Goal: Task Accomplishment & Management: Complete application form

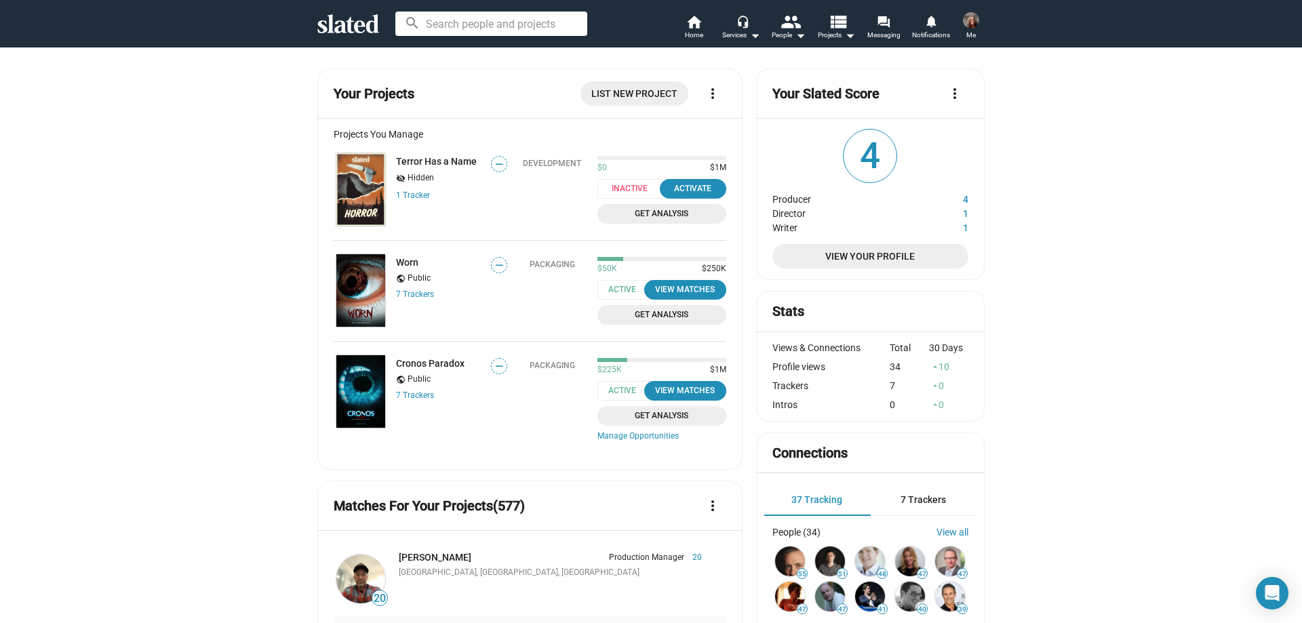
click at [430, 295] on div "7 Tracker s" at bounding box center [439, 295] width 86 height 11
click at [405, 262] on link "Worn" at bounding box center [407, 262] width 22 height 11
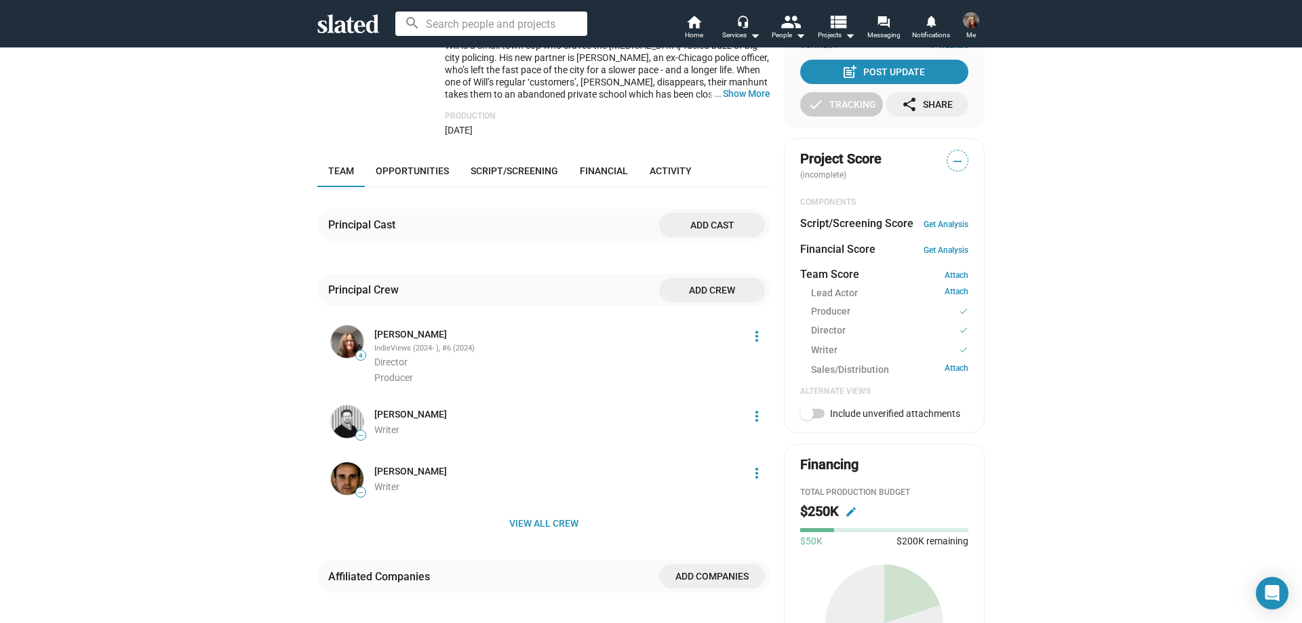
scroll to position [339, 0]
click at [713, 288] on span "Add crew" at bounding box center [712, 289] width 84 height 24
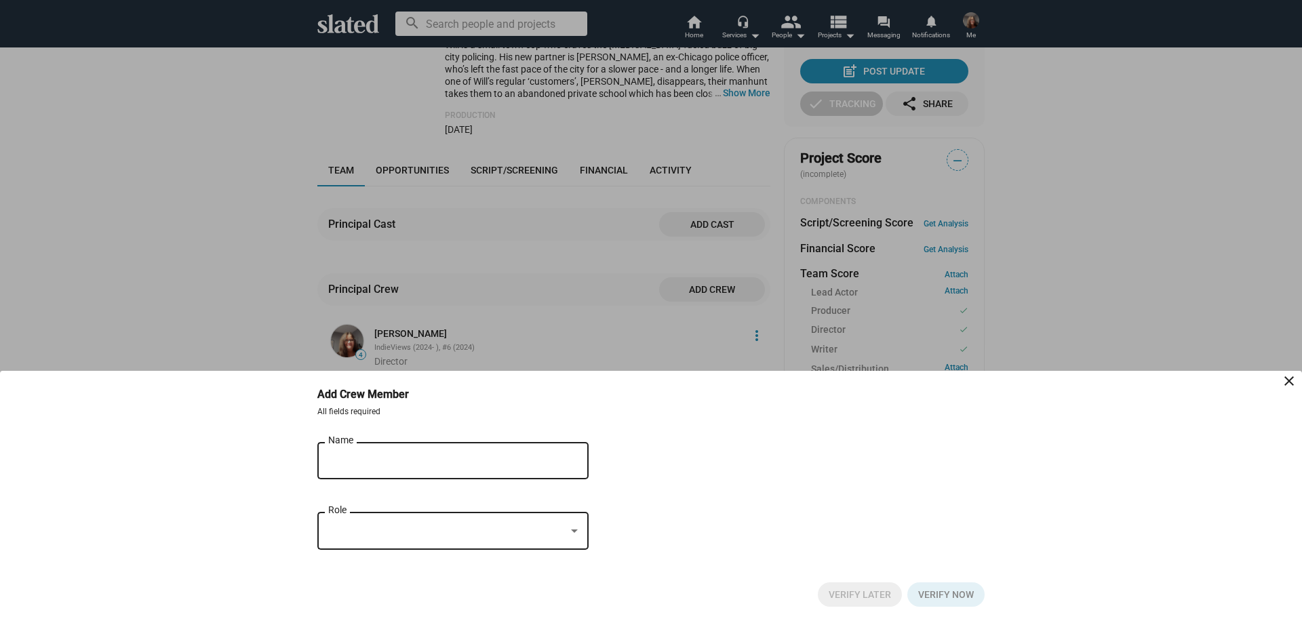
click at [391, 463] on input "Name" at bounding box center [443, 461] width 231 height 12
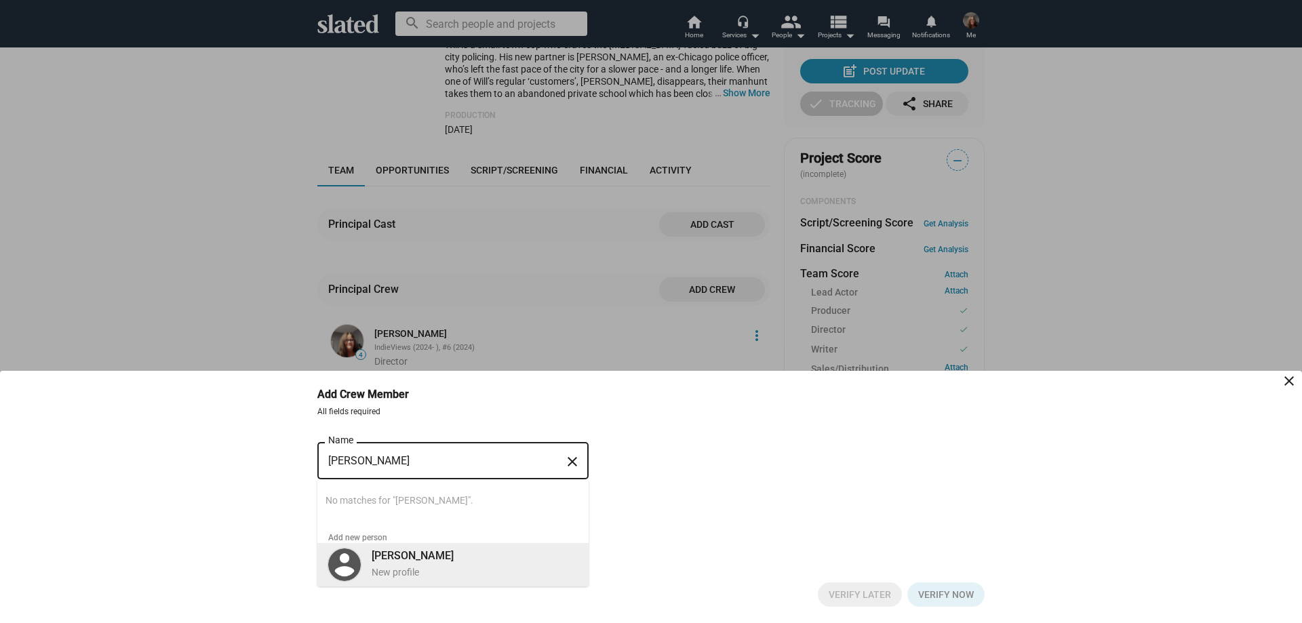
type input "[PERSON_NAME]"
click at [380, 558] on b "[PERSON_NAME]" at bounding box center [413, 555] width 82 height 13
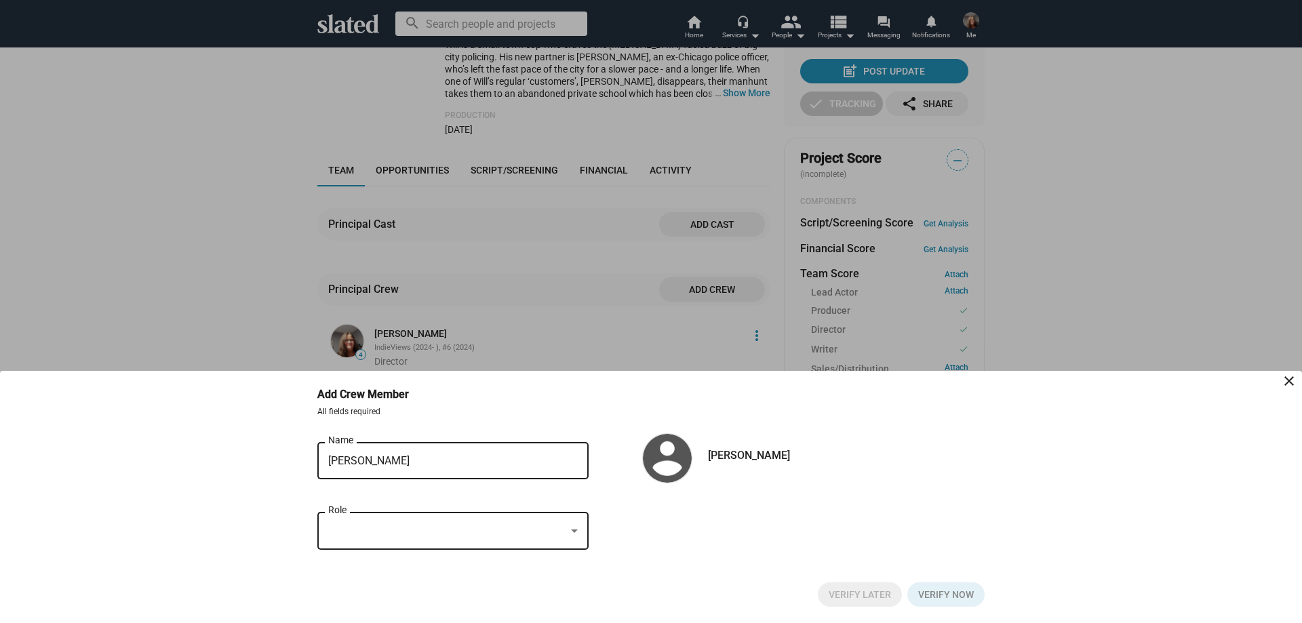
click at [379, 531] on div at bounding box center [446, 531] width 237 height 14
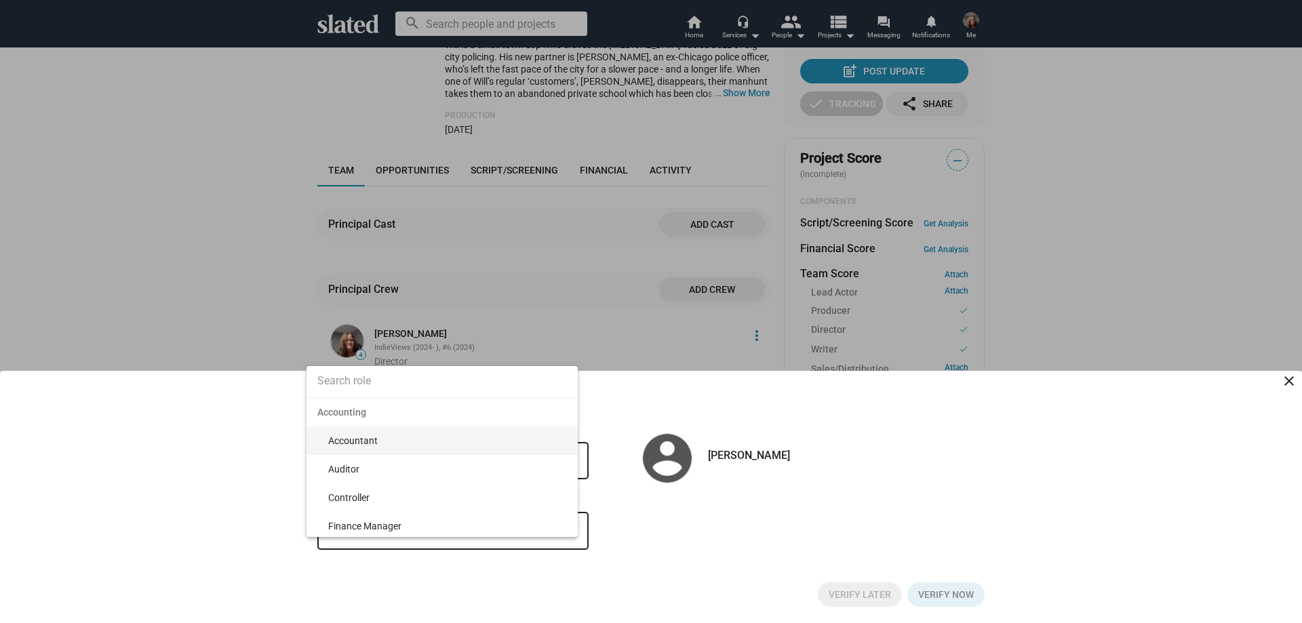
click at [417, 383] on input at bounding box center [442, 381] width 271 height 34
type input "Compos"
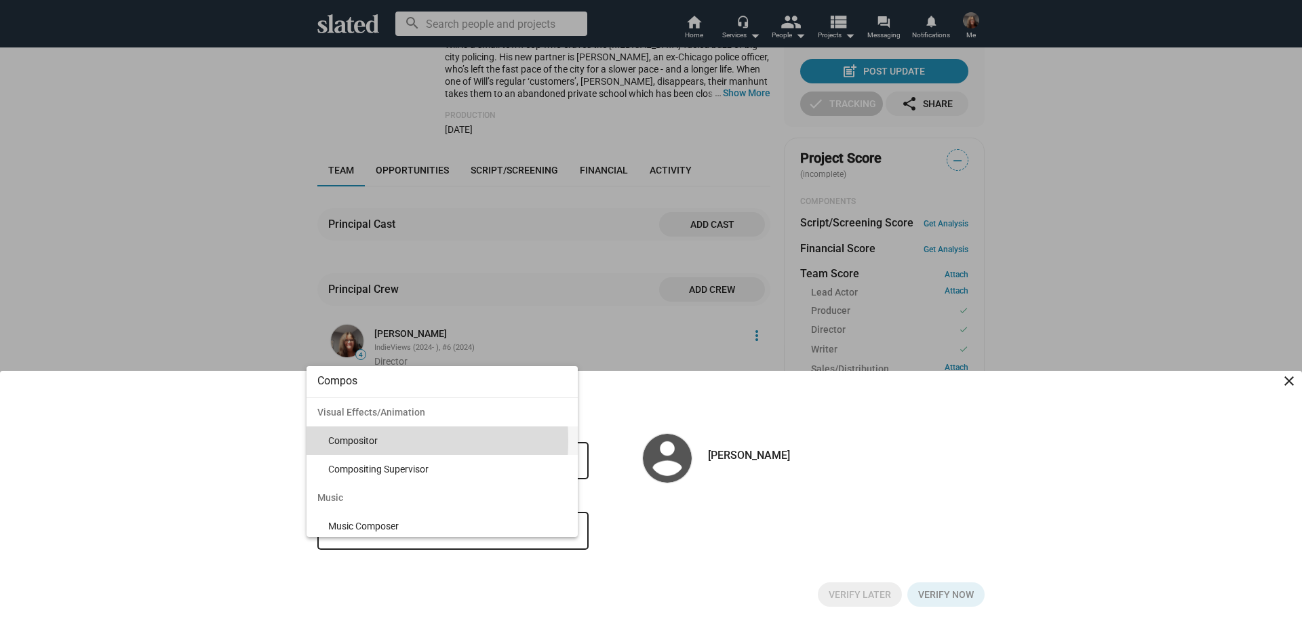
click at [349, 441] on span "Compositor" at bounding box center [447, 441] width 239 height 28
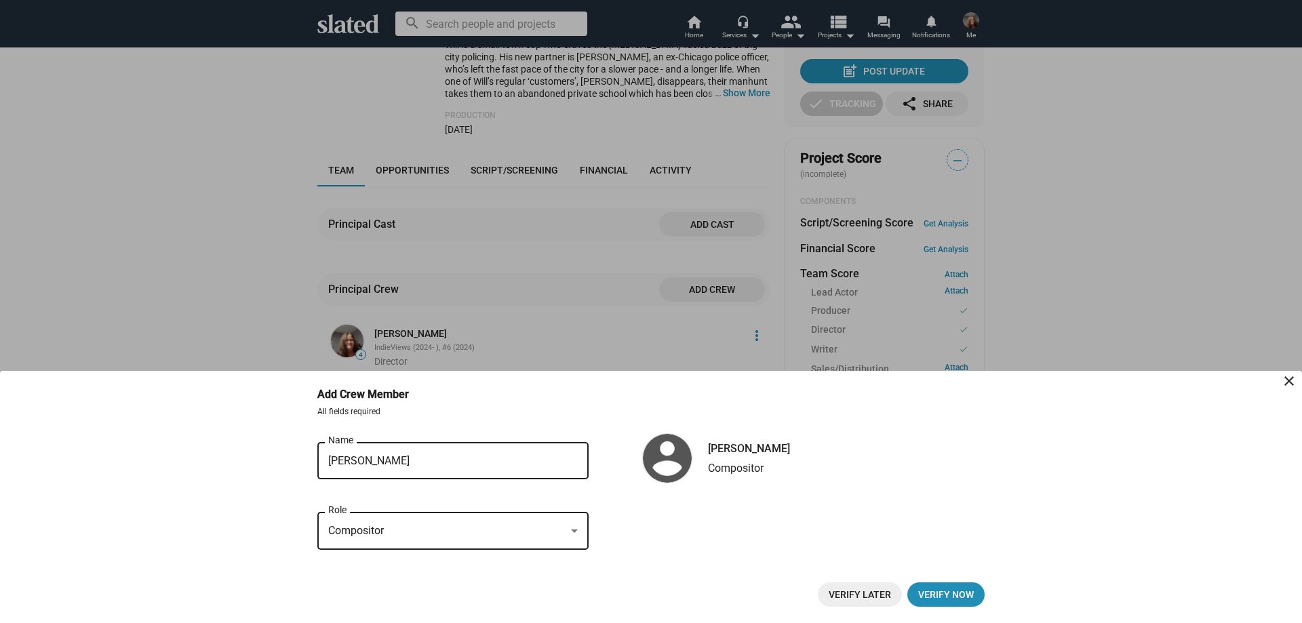
click at [436, 530] on div "Compositor" at bounding box center [446, 531] width 237 height 14
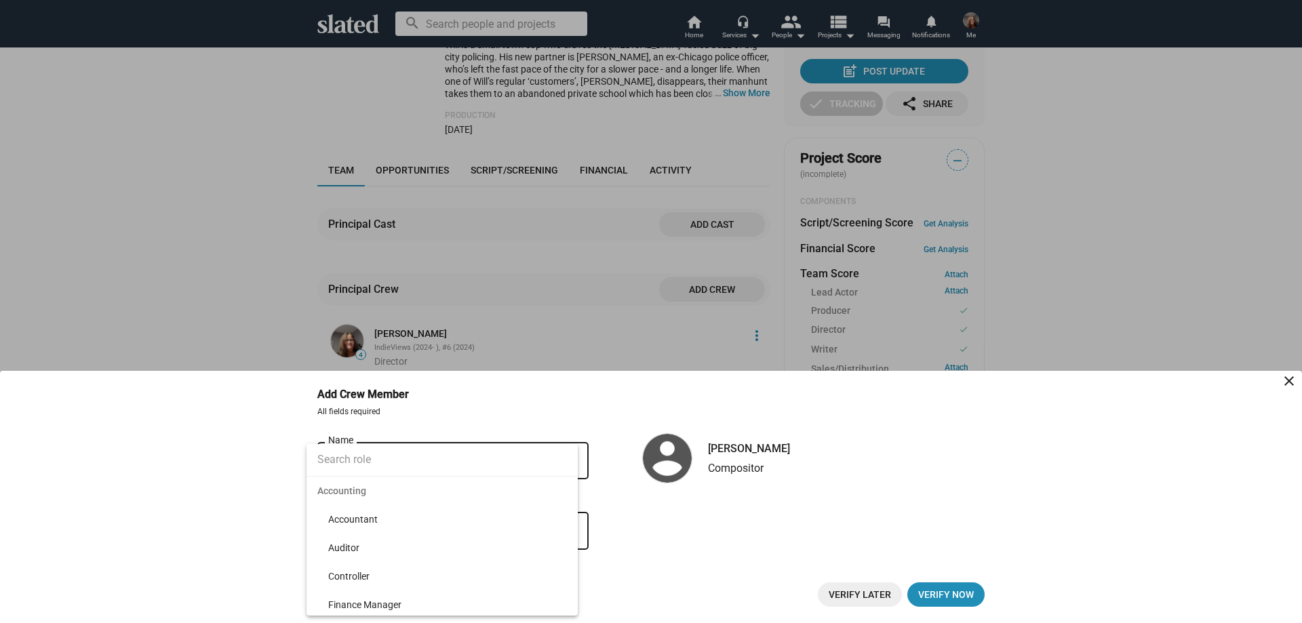
click at [368, 471] on input at bounding box center [442, 460] width 271 height 34
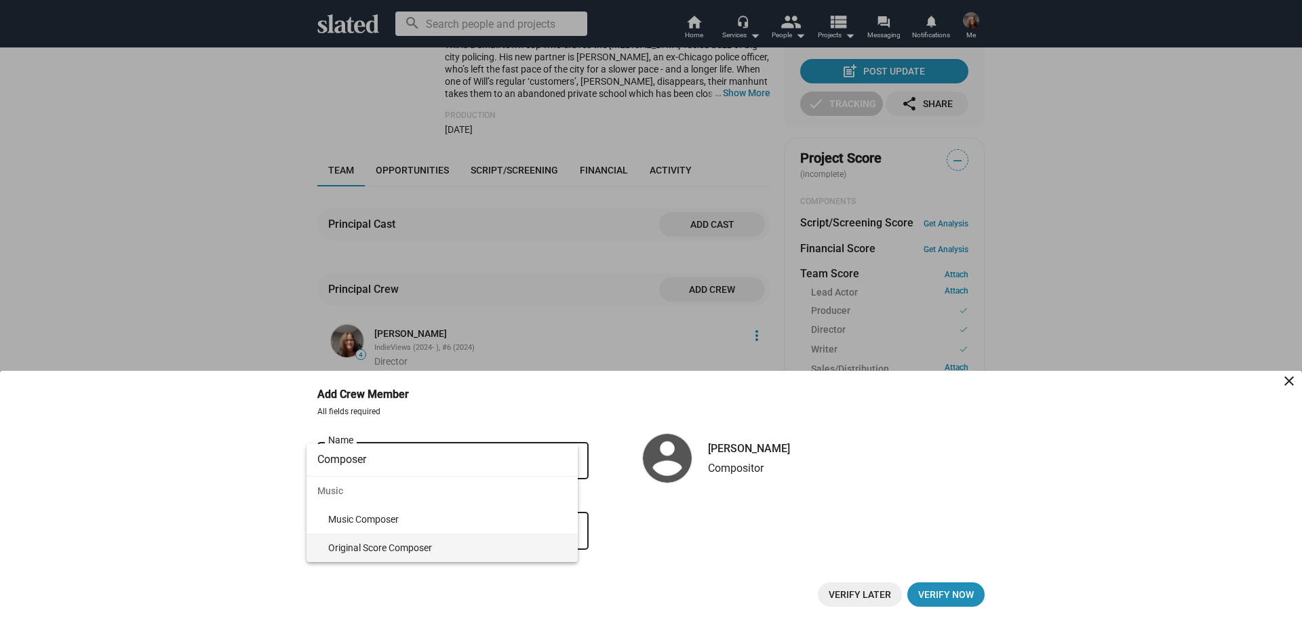
type input "Composer"
click at [353, 550] on span "Original Score Composer" at bounding box center [447, 548] width 239 height 28
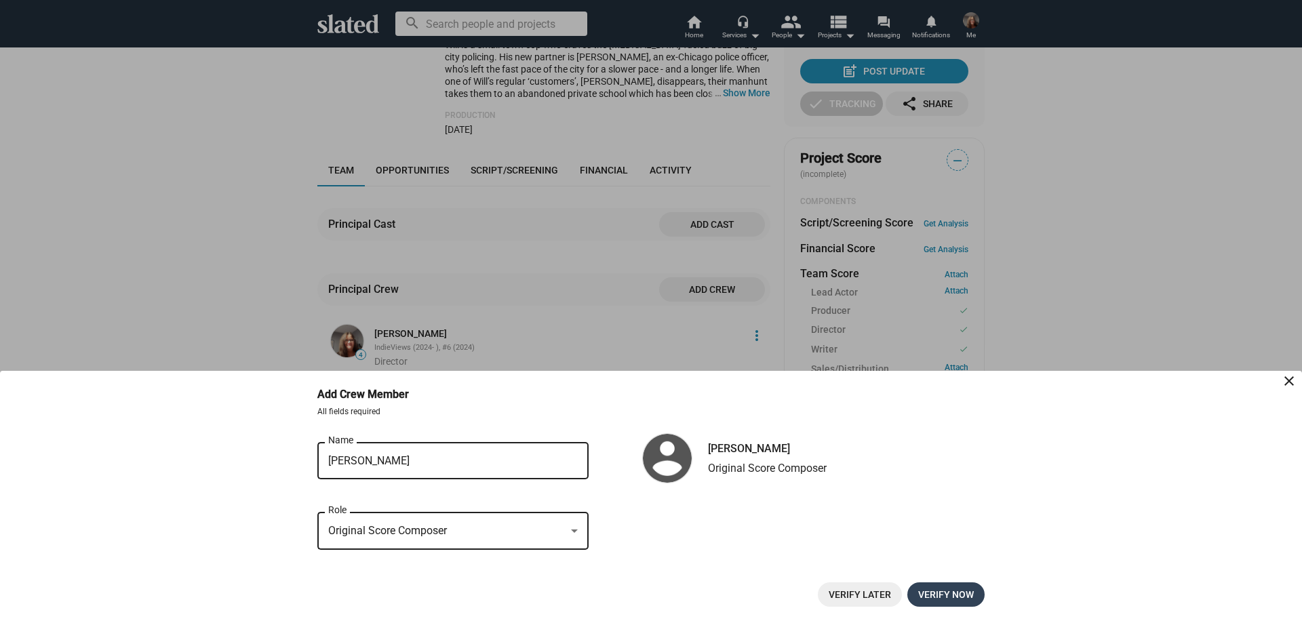
click at [945, 593] on span "Verify now" at bounding box center [946, 595] width 56 height 24
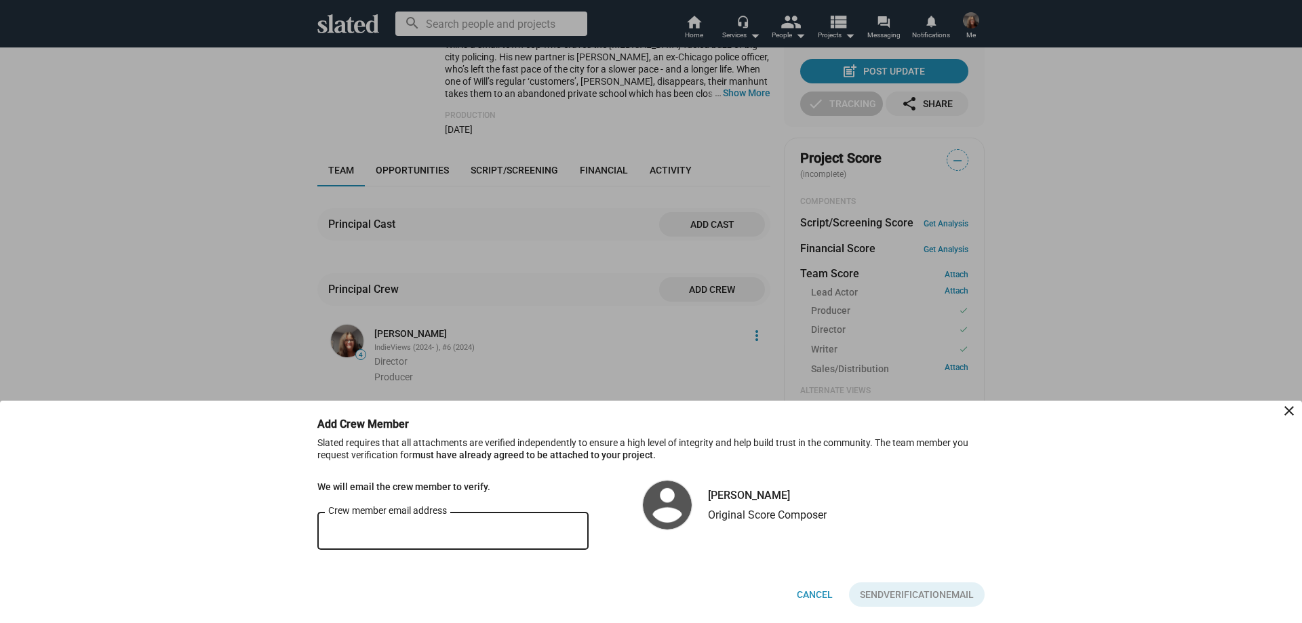
paste input "[EMAIL_ADDRESS][DOMAIN_NAME]"
type input "[EMAIL_ADDRESS][DOMAIN_NAME]"
click at [923, 596] on span "Verification" at bounding box center [915, 595] width 62 height 24
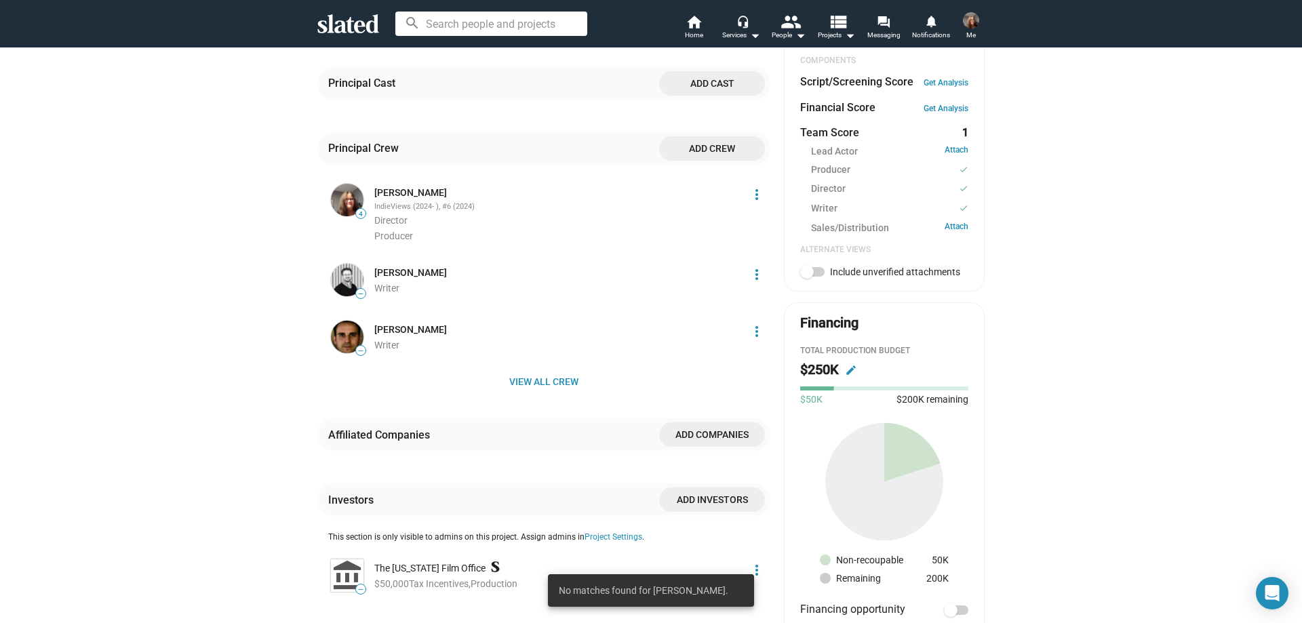
scroll to position [475, 0]
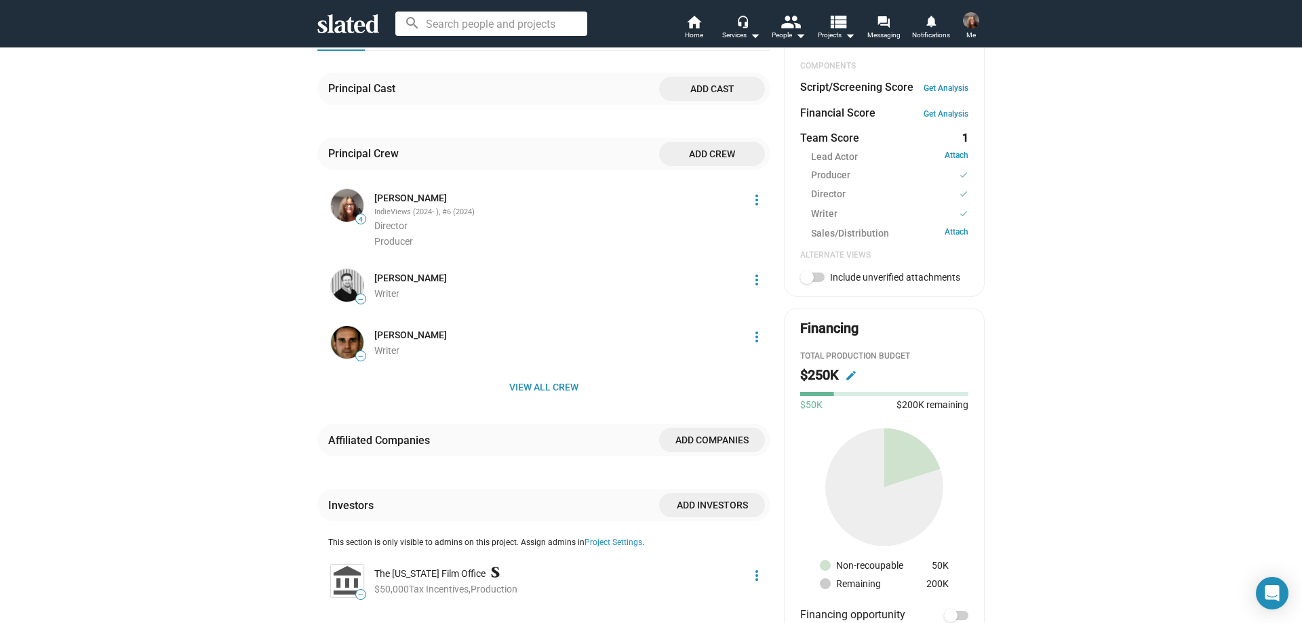
drag, startPoint x: 721, startPoint y: 162, endPoint x: 661, endPoint y: 334, distance: 182.6
click at [664, 334] on div "Principal Crew Add crew 4 [PERSON_NAME] IndieViews (2024- ), #6 (2024) Director…" at bounding box center [543, 281] width 453 height 286
click at [545, 381] on span "View all crew" at bounding box center [543, 387] width 431 height 24
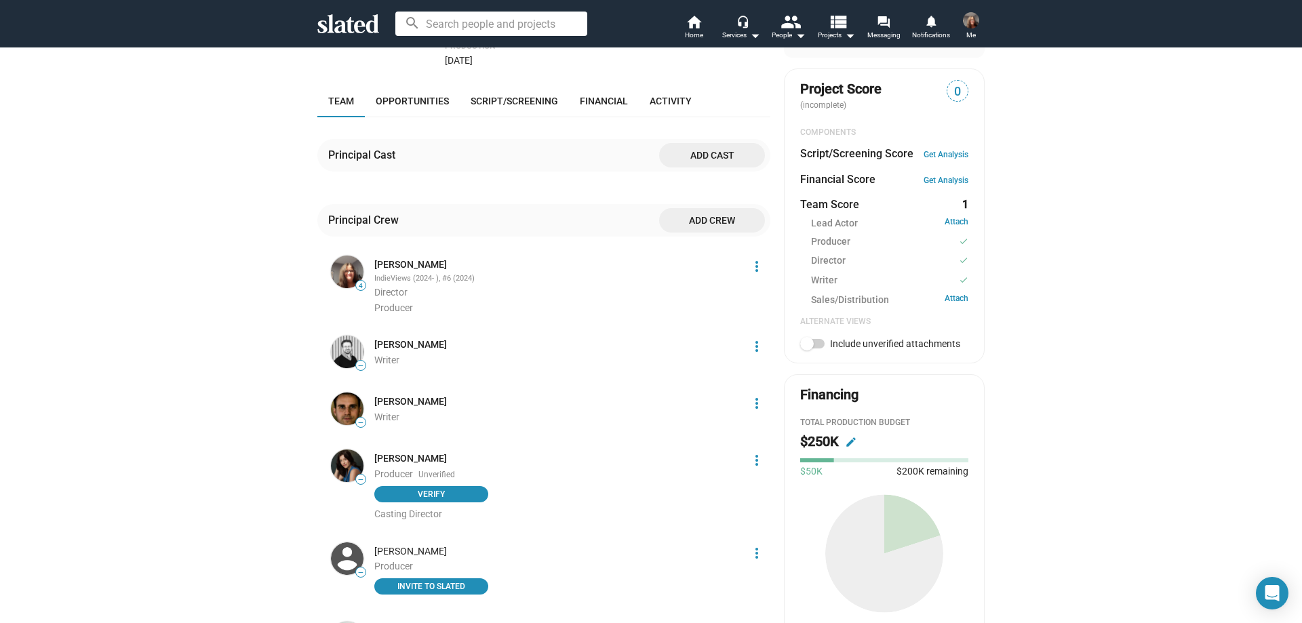
scroll to position [407, 0]
click at [708, 220] on span "Add crew" at bounding box center [712, 222] width 84 height 24
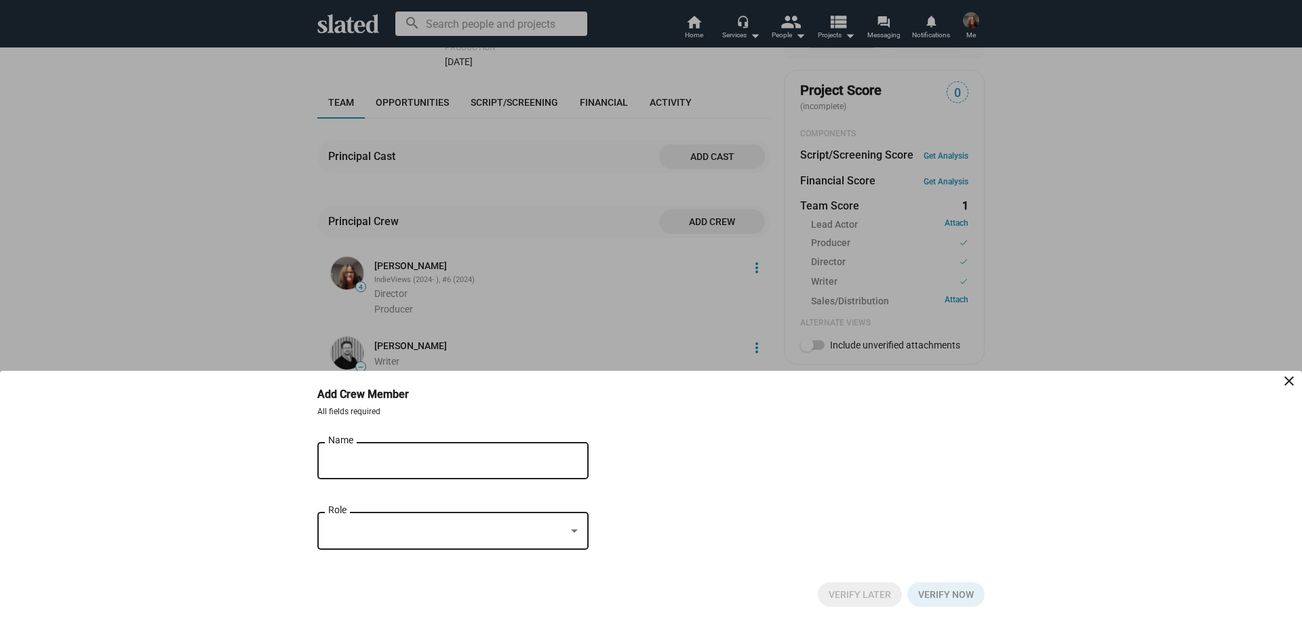
click at [386, 461] on input "Name" at bounding box center [443, 461] width 231 height 12
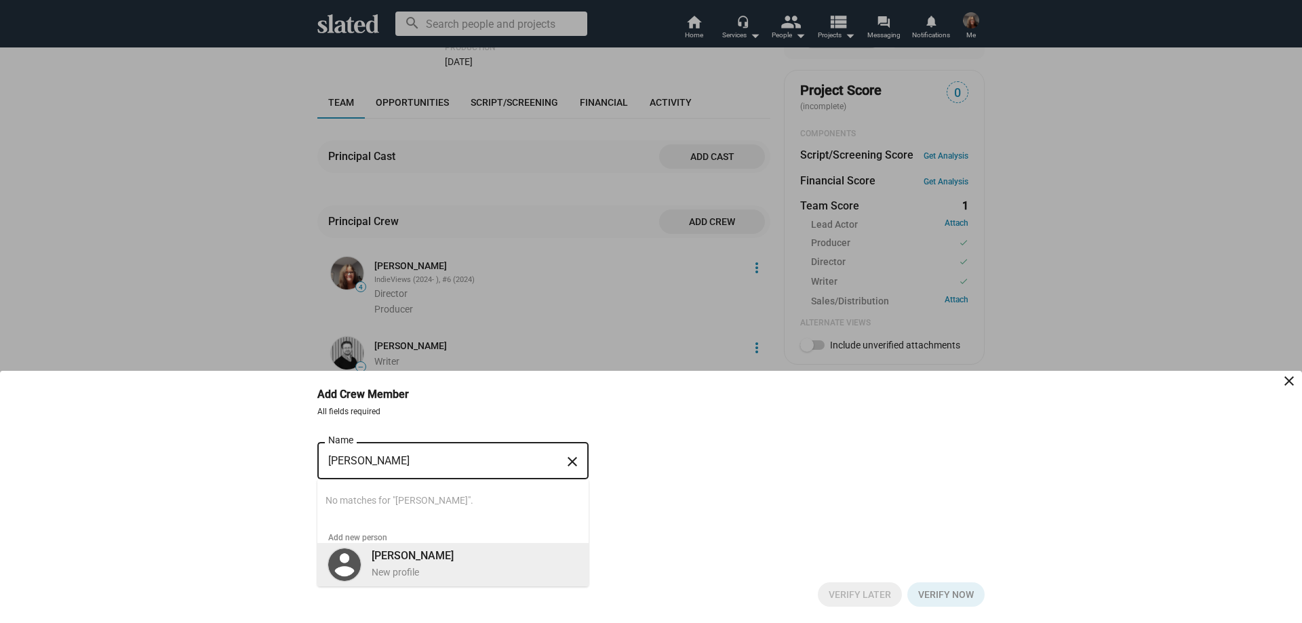
type input "[PERSON_NAME]"
click at [394, 565] on div "[PERSON_NAME] New profile" at bounding box center [471, 563] width 214 height 35
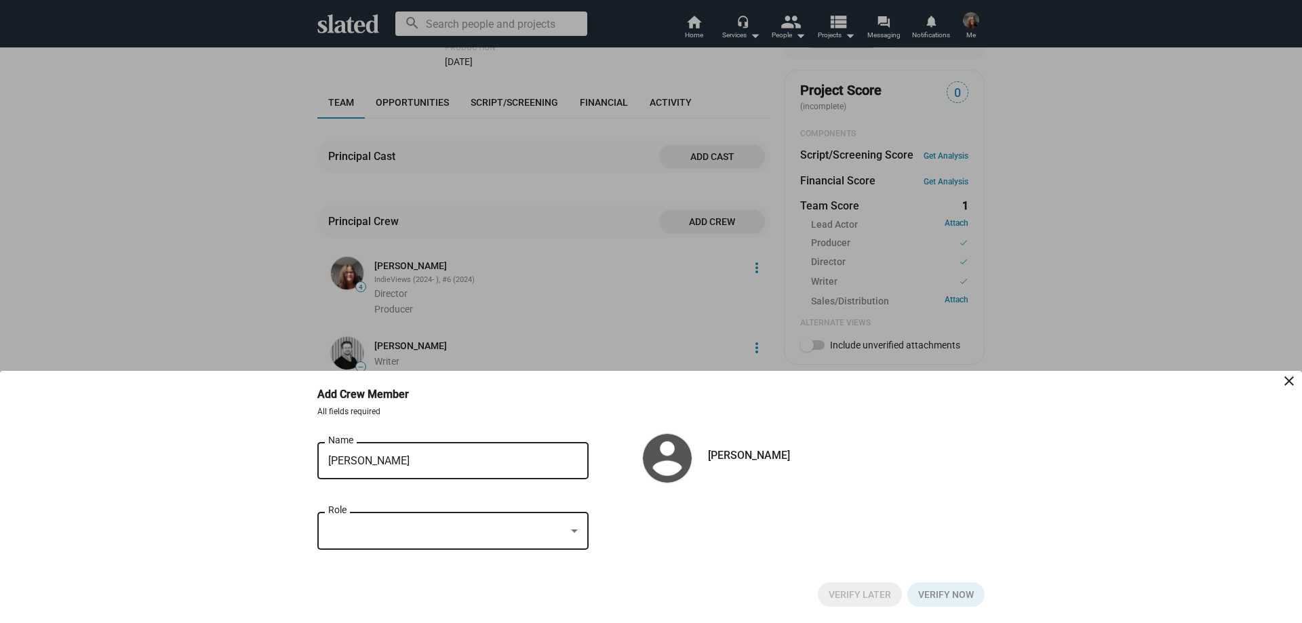
drag, startPoint x: 387, startPoint y: 540, endPoint x: 356, endPoint y: 529, distance: 32.4
click at [356, 529] on div at bounding box center [446, 531] width 237 height 14
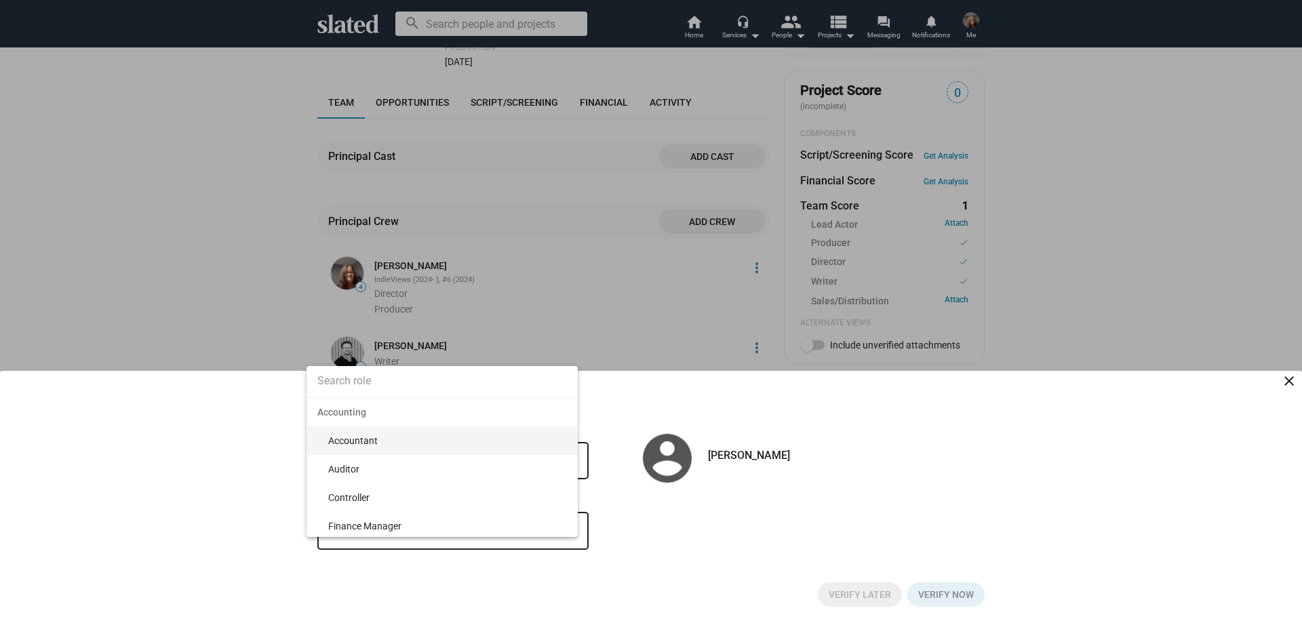
click at [358, 375] on input at bounding box center [442, 381] width 271 height 34
type input "Music"
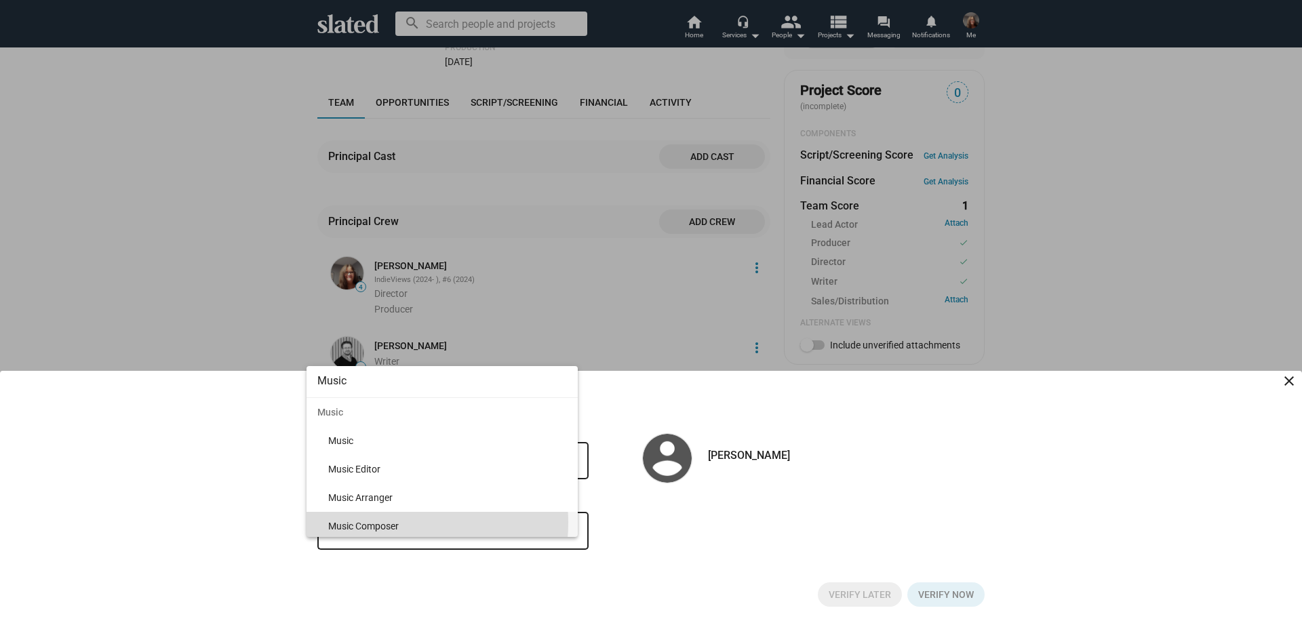
click at [374, 523] on span "Music Composer" at bounding box center [447, 526] width 239 height 28
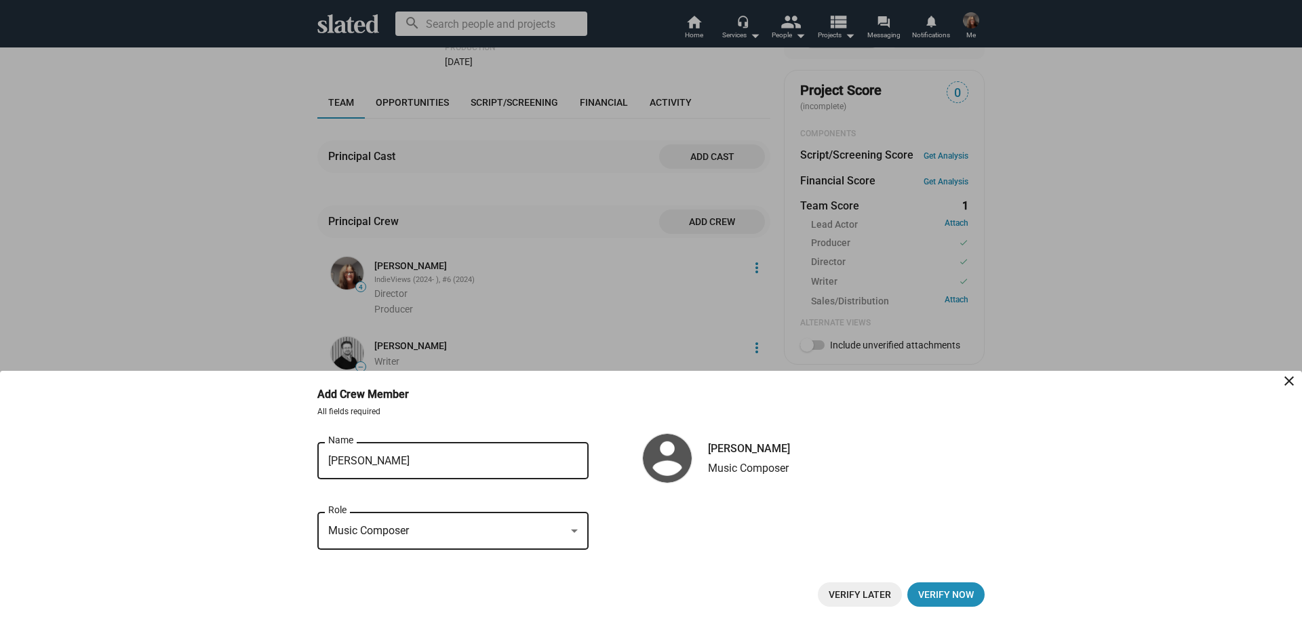
click at [446, 537] on div "Music Composer" at bounding box center [446, 531] width 237 height 14
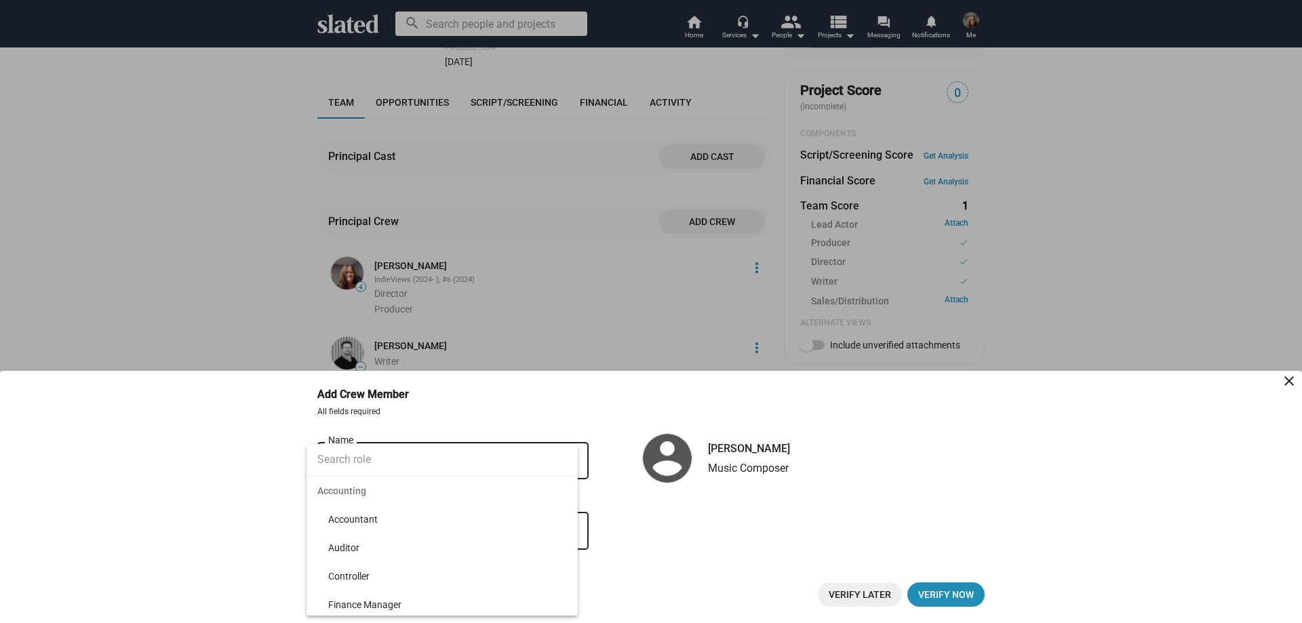
click at [438, 466] on input at bounding box center [442, 460] width 271 height 34
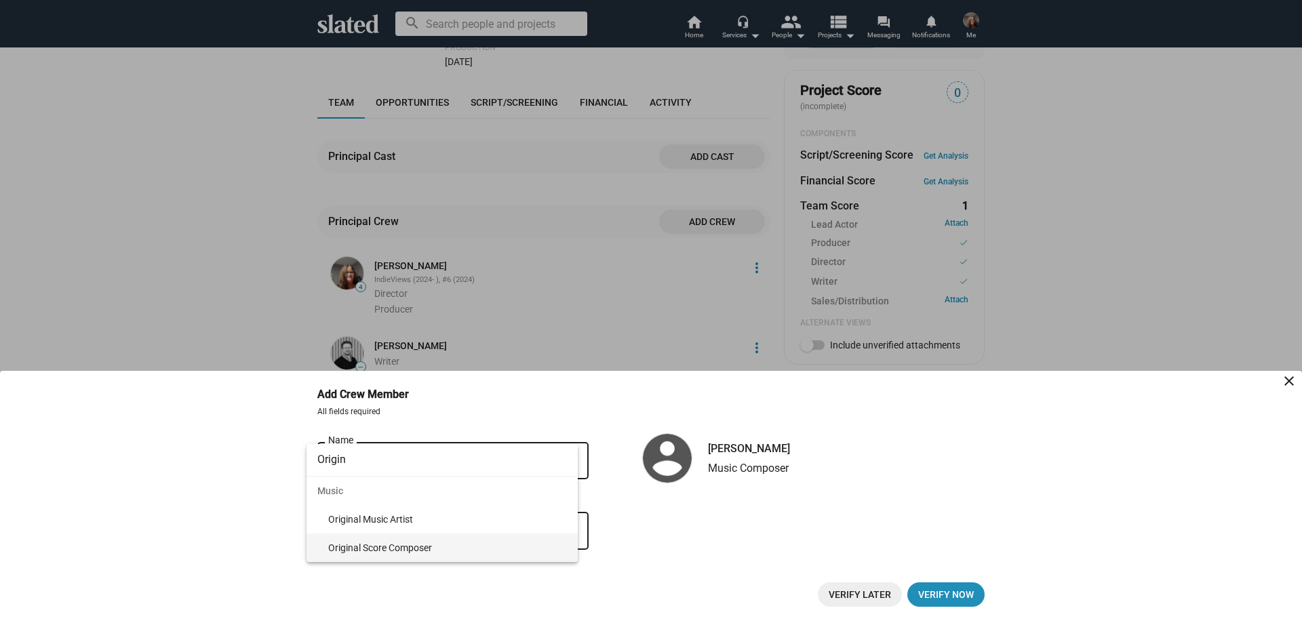
type input "Origin"
click at [439, 545] on span "Original Score Composer" at bounding box center [447, 548] width 239 height 28
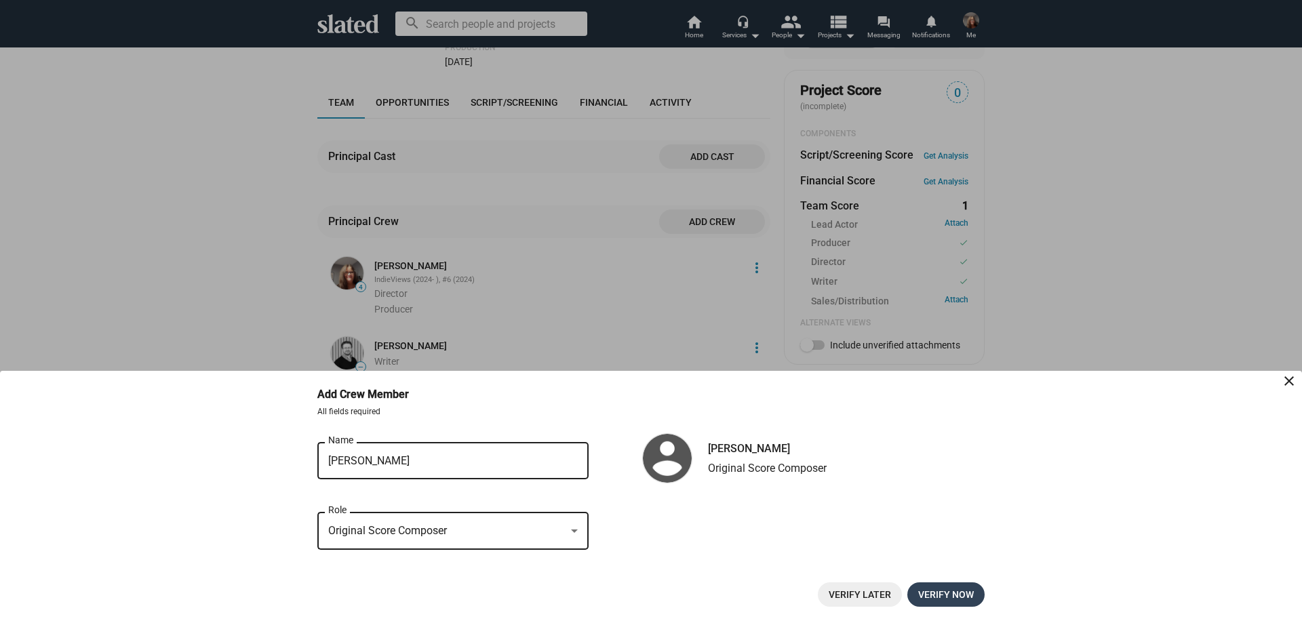
click at [954, 586] on span "Verify now" at bounding box center [946, 595] width 56 height 24
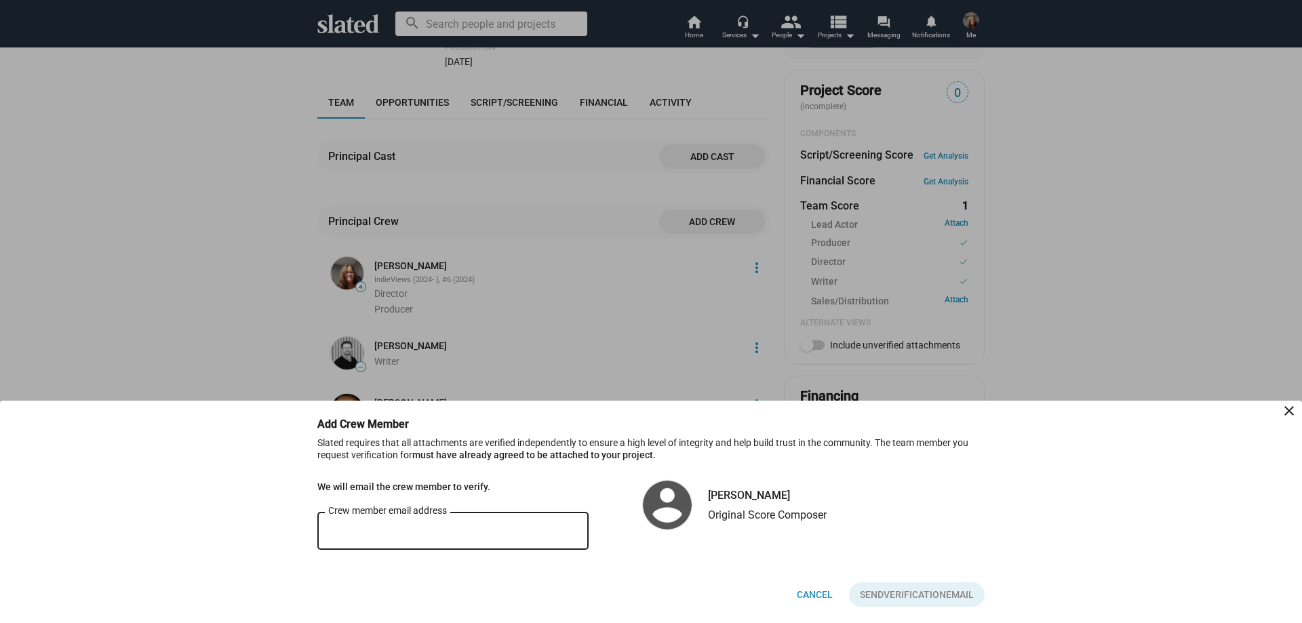
drag, startPoint x: 491, startPoint y: 522, endPoint x: 450, endPoint y: 524, distance: 41.4
drag, startPoint x: 450, startPoint y: 524, endPoint x: 449, endPoint y: 543, distance: 19.0
click at [449, 543] on div "Crew member email address" at bounding box center [453, 530] width 250 height 40
drag, startPoint x: 450, startPoint y: 540, endPoint x: 361, endPoint y: 535, distance: 89.7
click at [361, 530] on div "Crew member email address" at bounding box center [453, 530] width 250 height 40
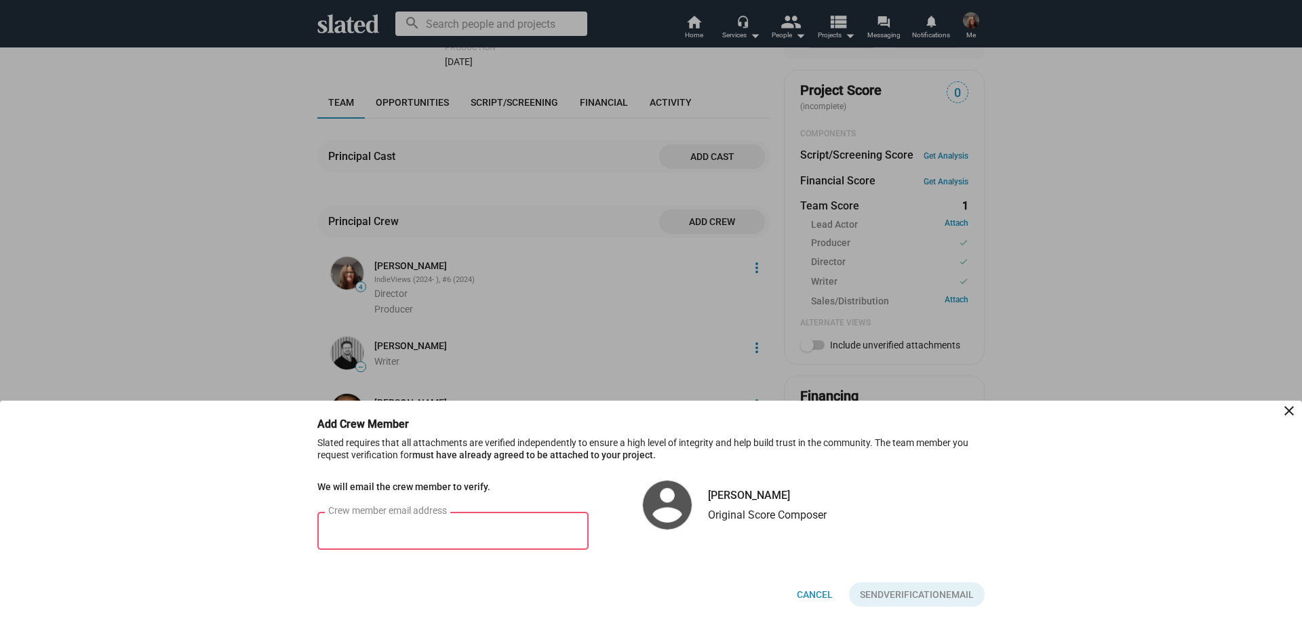
paste input "[EMAIL_ADDRESS][DOMAIN_NAME]"
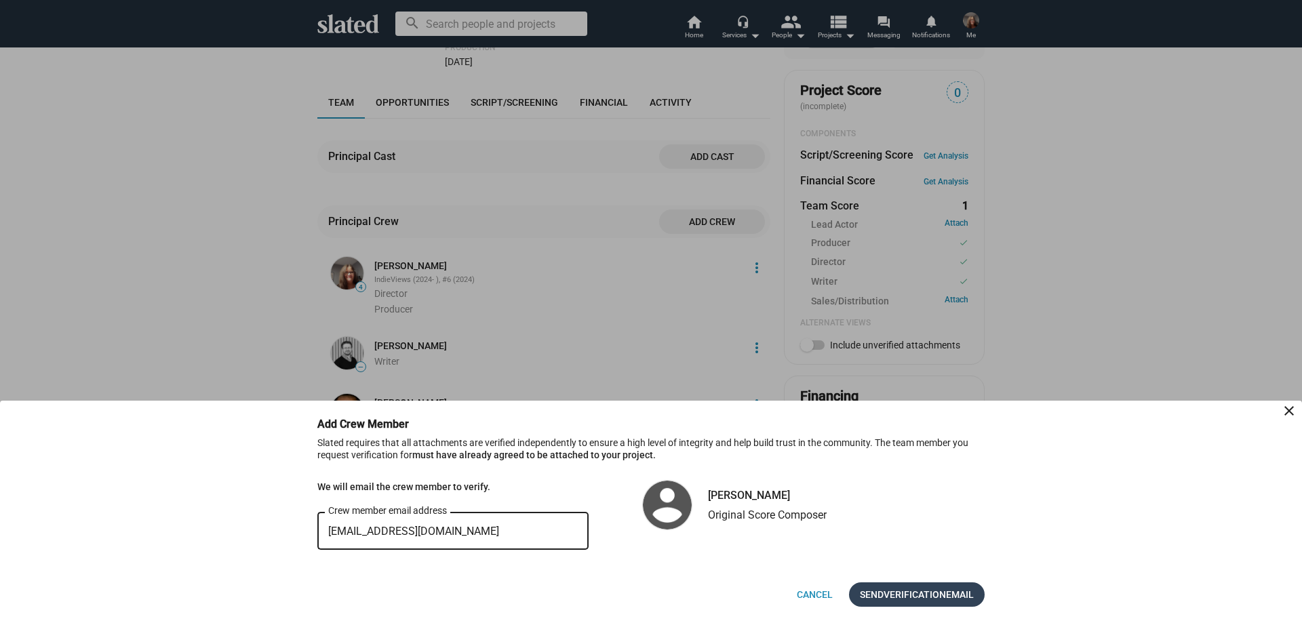
type input "[EMAIL_ADDRESS][DOMAIN_NAME]"
click at [910, 589] on span "Verification" at bounding box center [915, 595] width 62 height 24
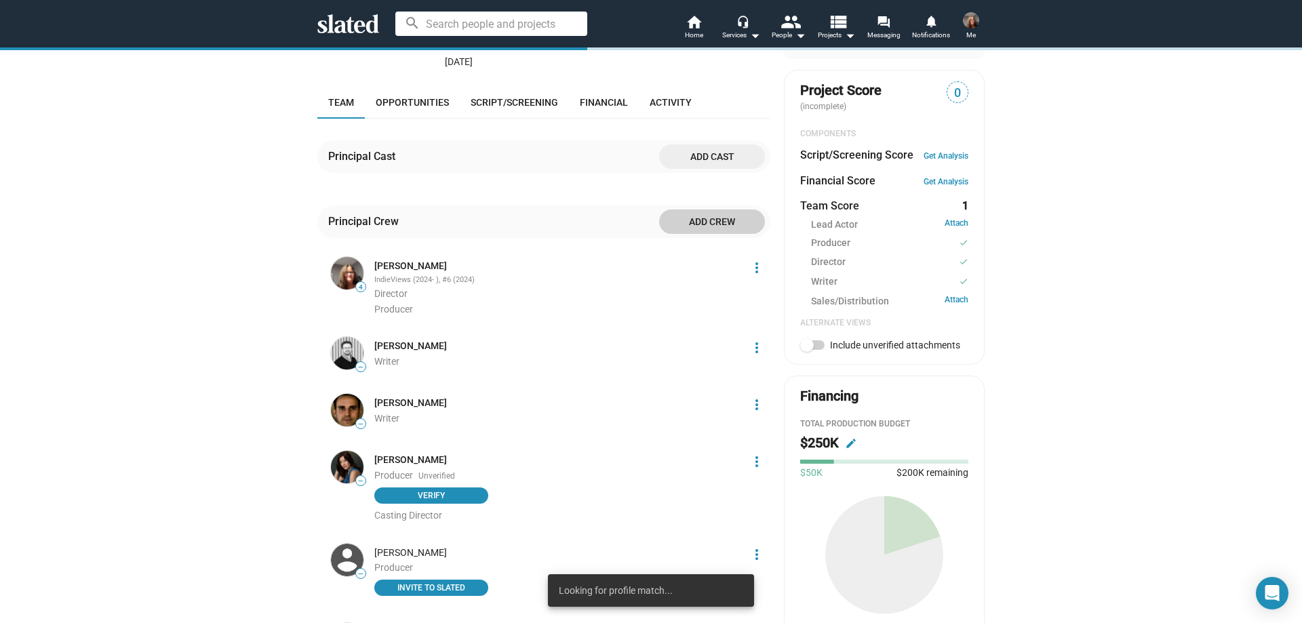
click at [973, 23] on img at bounding box center [971, 20] width 16 height 16
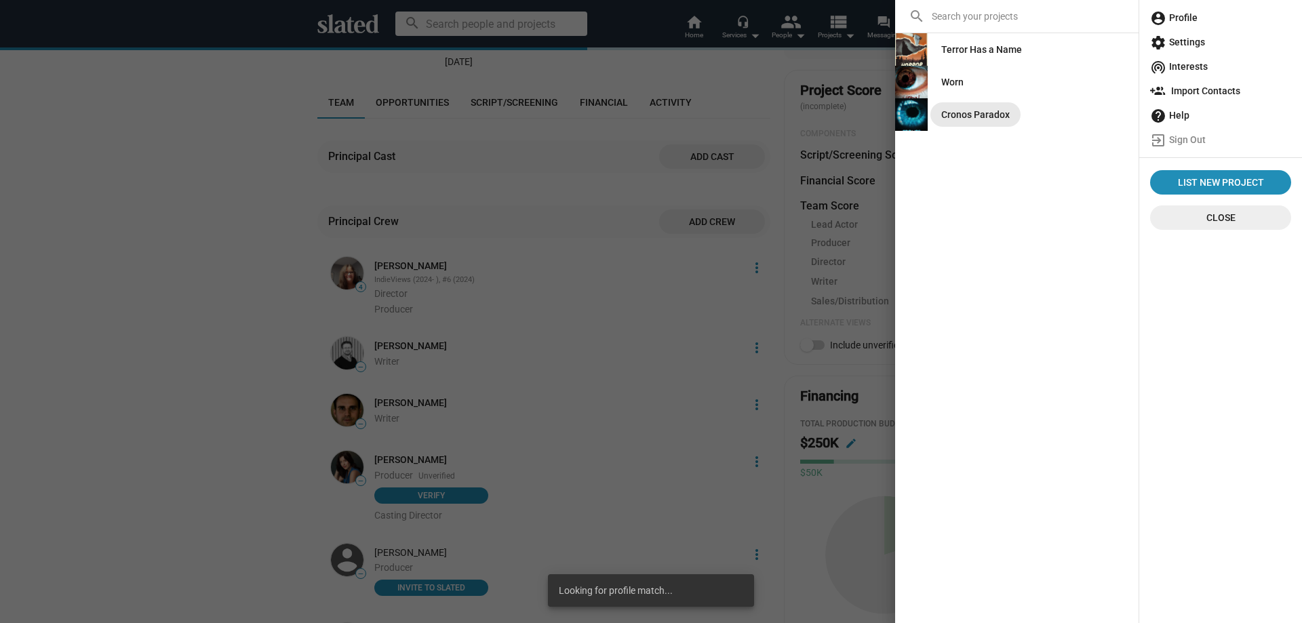
click at [964, 125] on div "Cronos Paradox" at bounding box center [976, 114] width 69 height 24
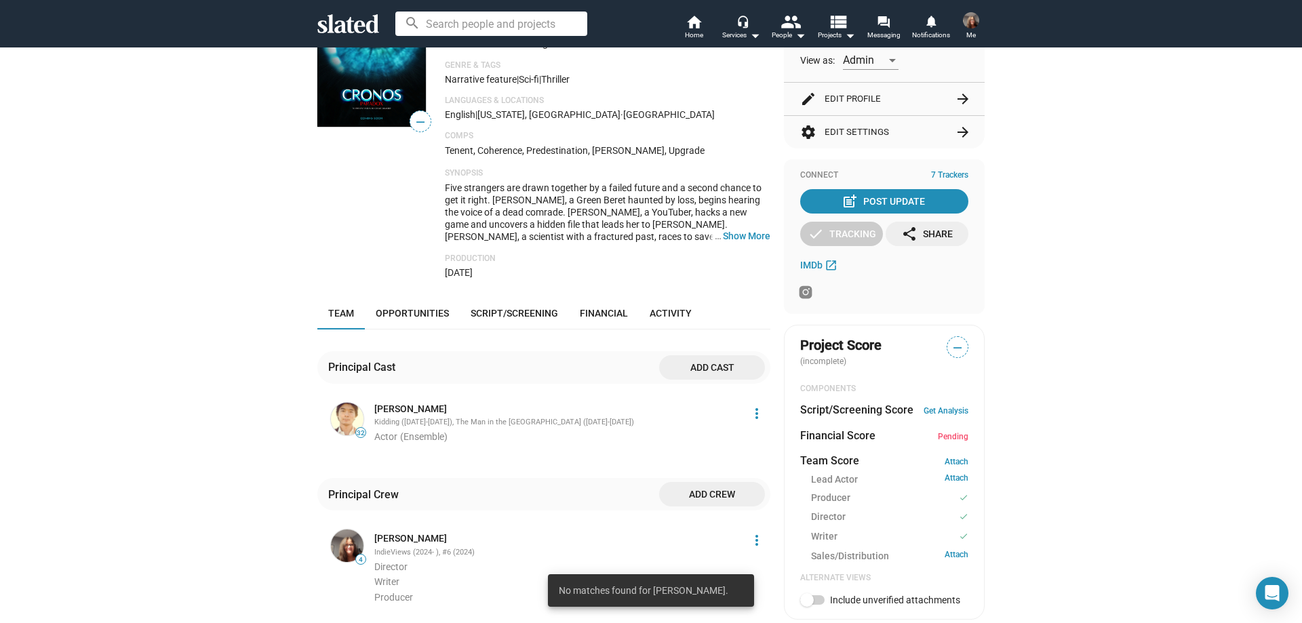
scroll to position [204, 0]
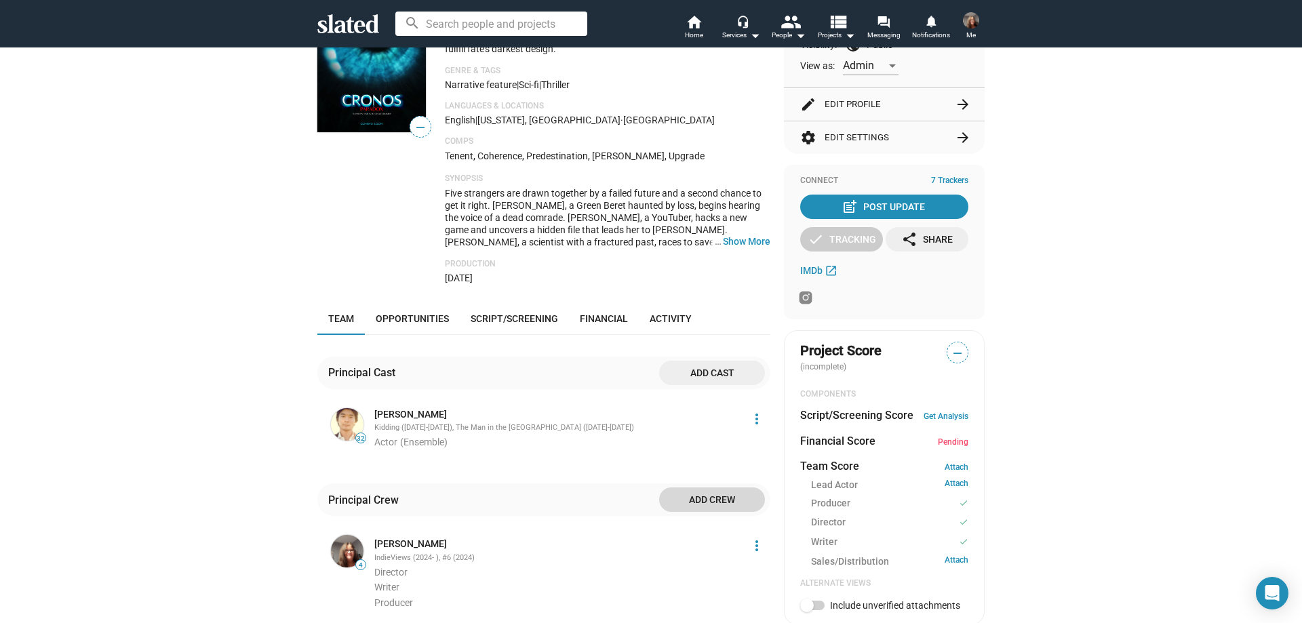
click at [717, 501] on span "Add crew" at bounding box center [712, 500] width 84 height 24
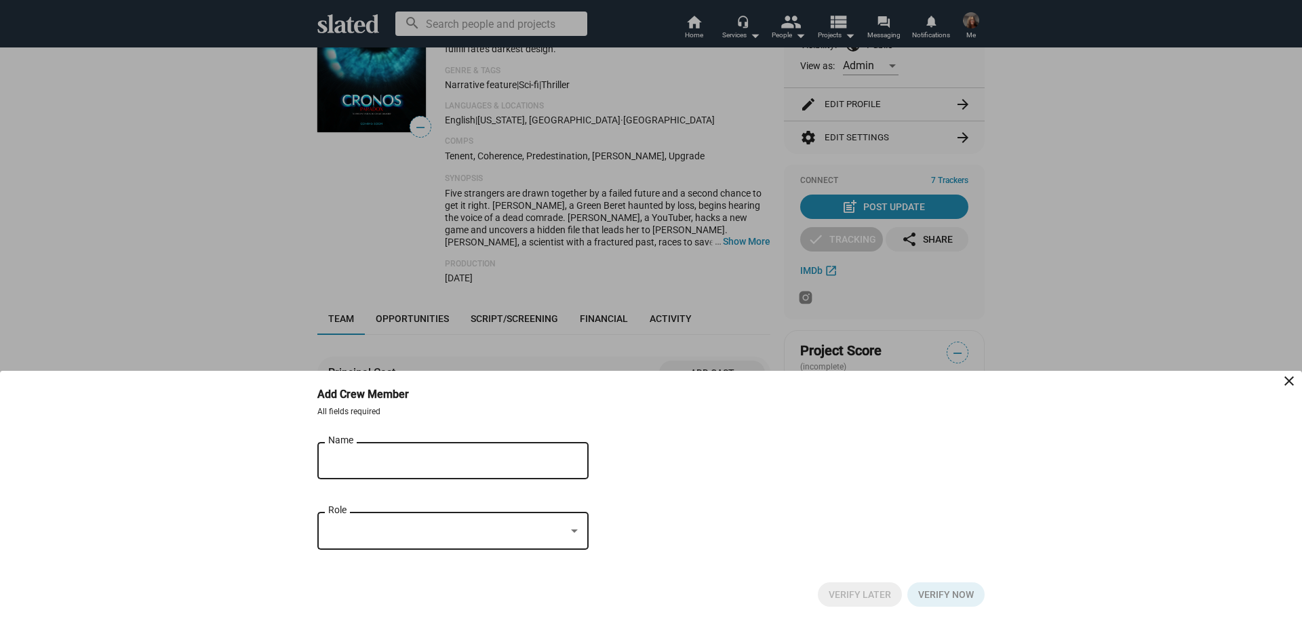
click at [412, 464] on input "Name" at bounding box center [443, 461] width 231 height 12
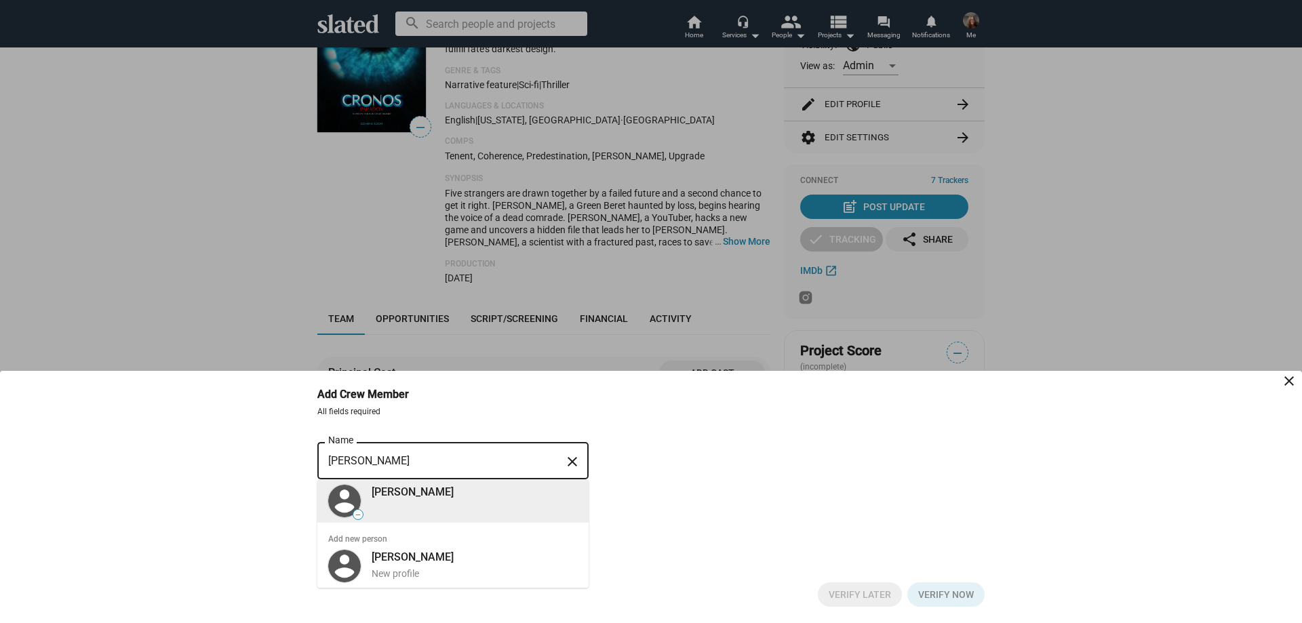
type input "[PERSON_NAME]"
click at [425, 491] on div "[PERSON_NAME]" at bounding box center [475, 492] width 206 height 14
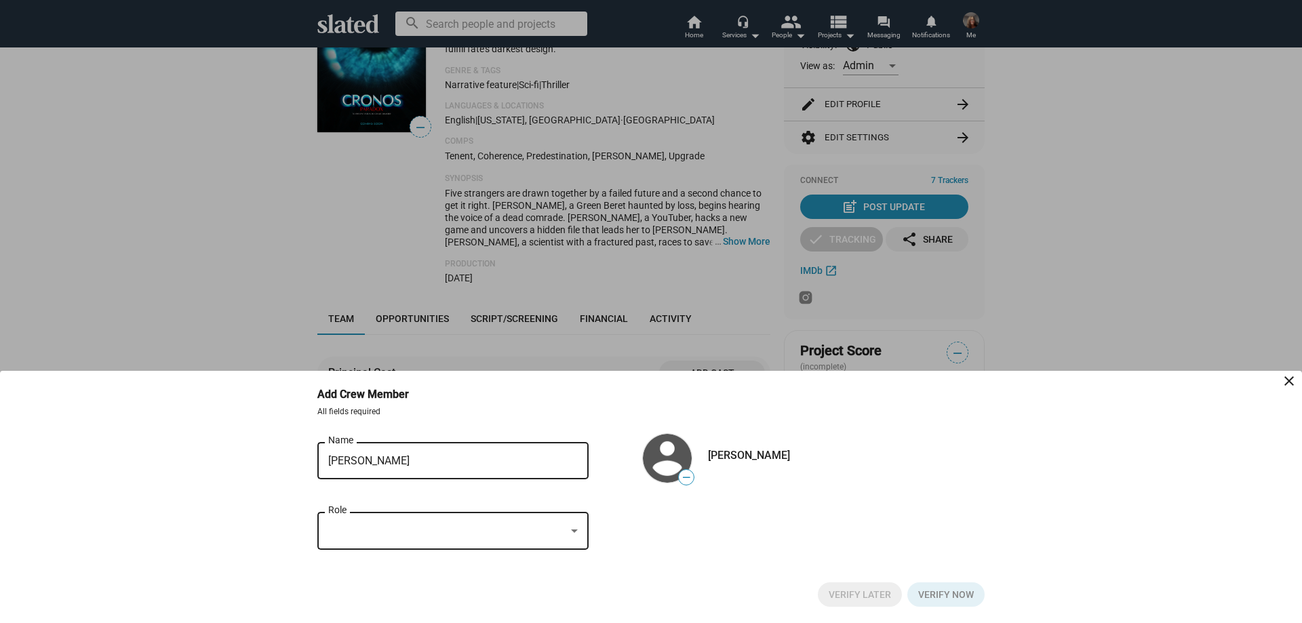
click at [399, 534] on div at bounding box center [446, 531] width 237 height 14
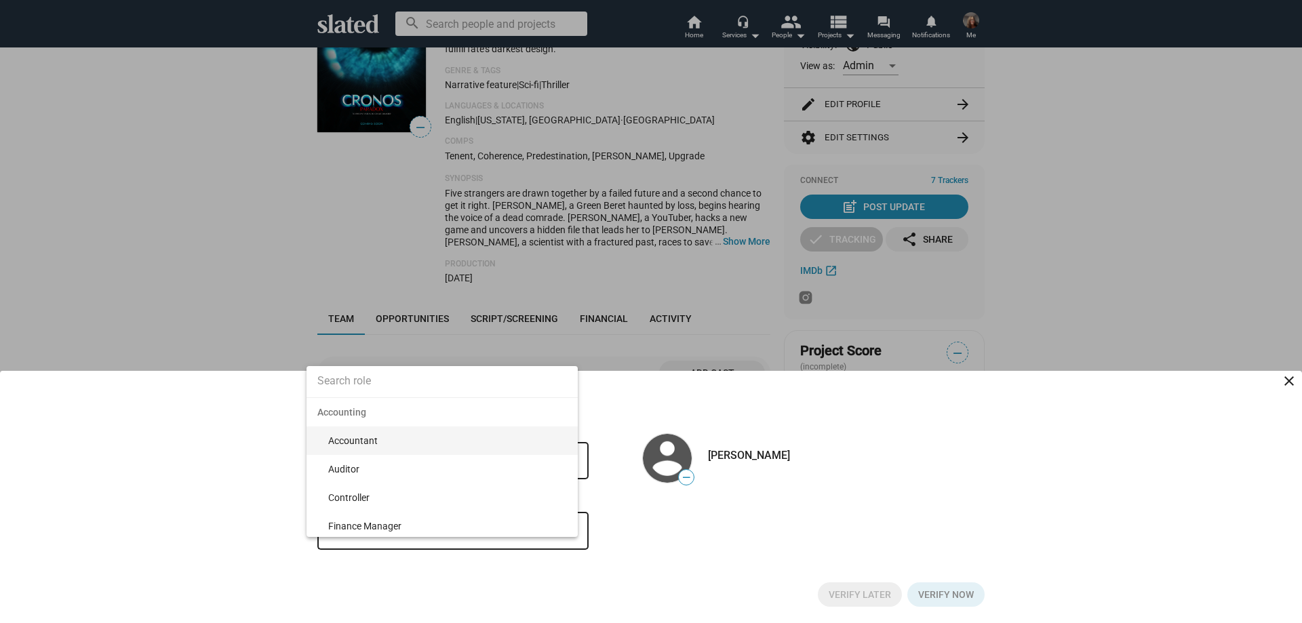
click at [378, 377] on input at bounding box center [442, 381] width 271 height 34
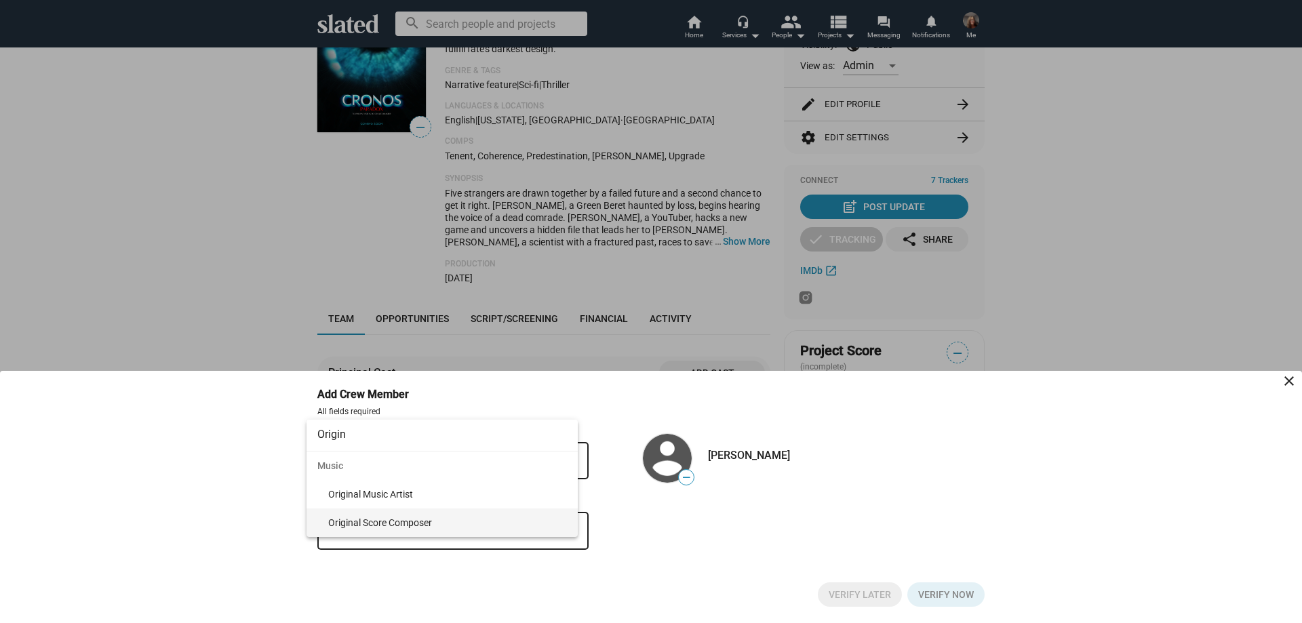
type input "Origin"
click at [398, 526] on span "Original Score Composer" at bounding box center [447, 523] width 239 height 28
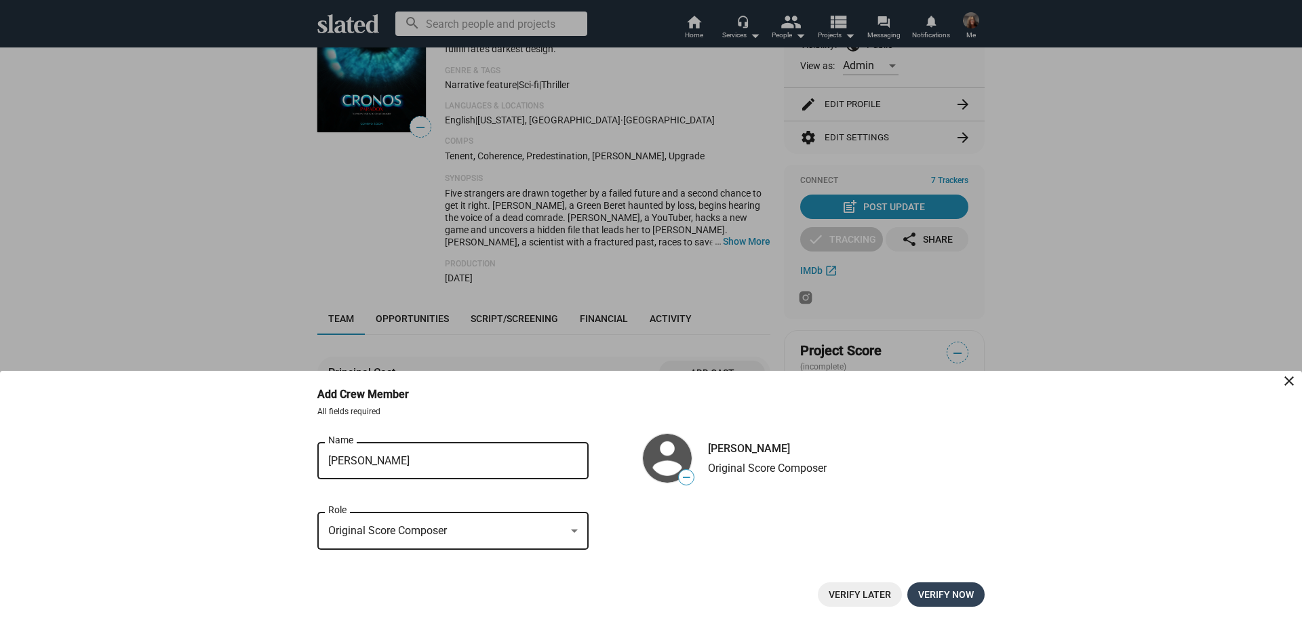
click at [946, 593] on span "Verify now" at bounding box center [946, 595] width 56 height 24
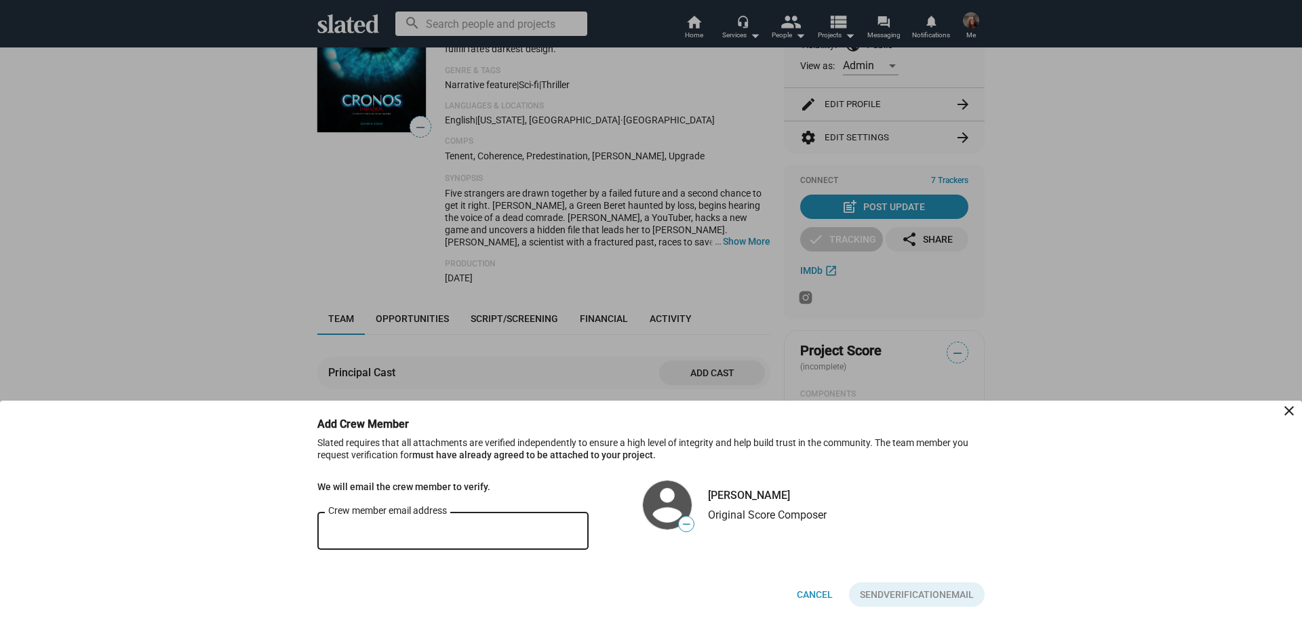
paste input "[EMAIL_ADDRESS][DOMAIN_NAME]"
type input "[EMAIL_ADDRESS][DOMAIN_NAME]"
click at [916, 591] on span "Verification" at bounding box center [915, 595] width 62 height 24
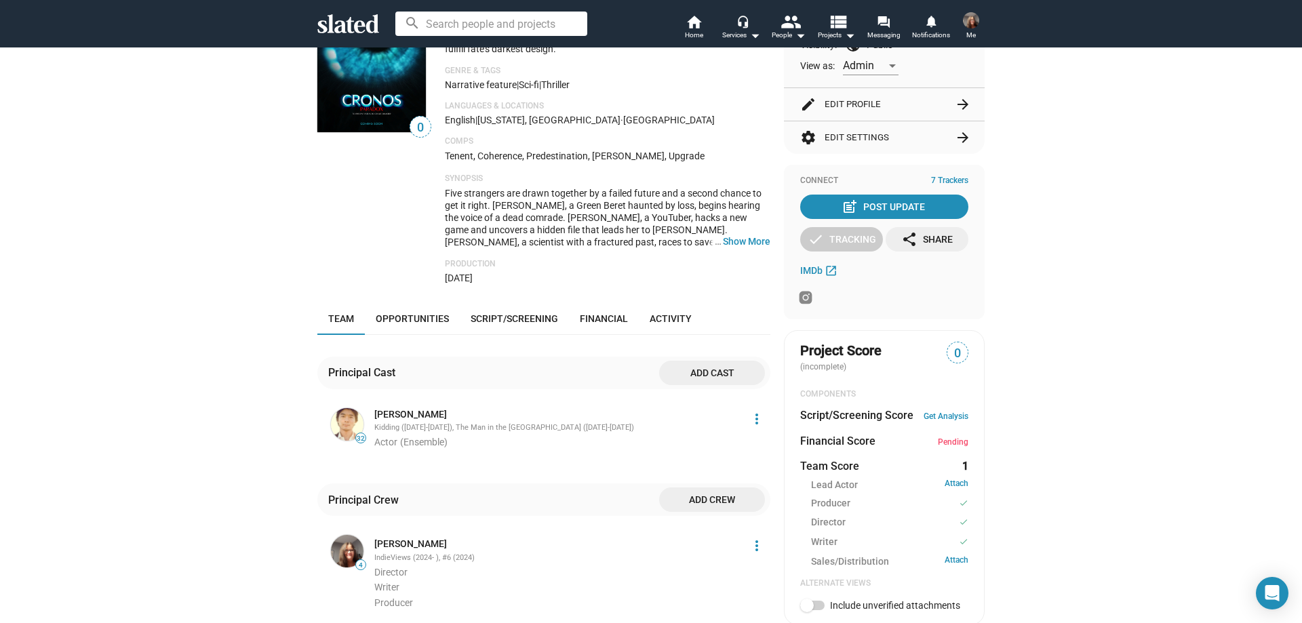
click at [731, 510] on span "Add crew" at bounding box center [712, 500] width 84 height 24
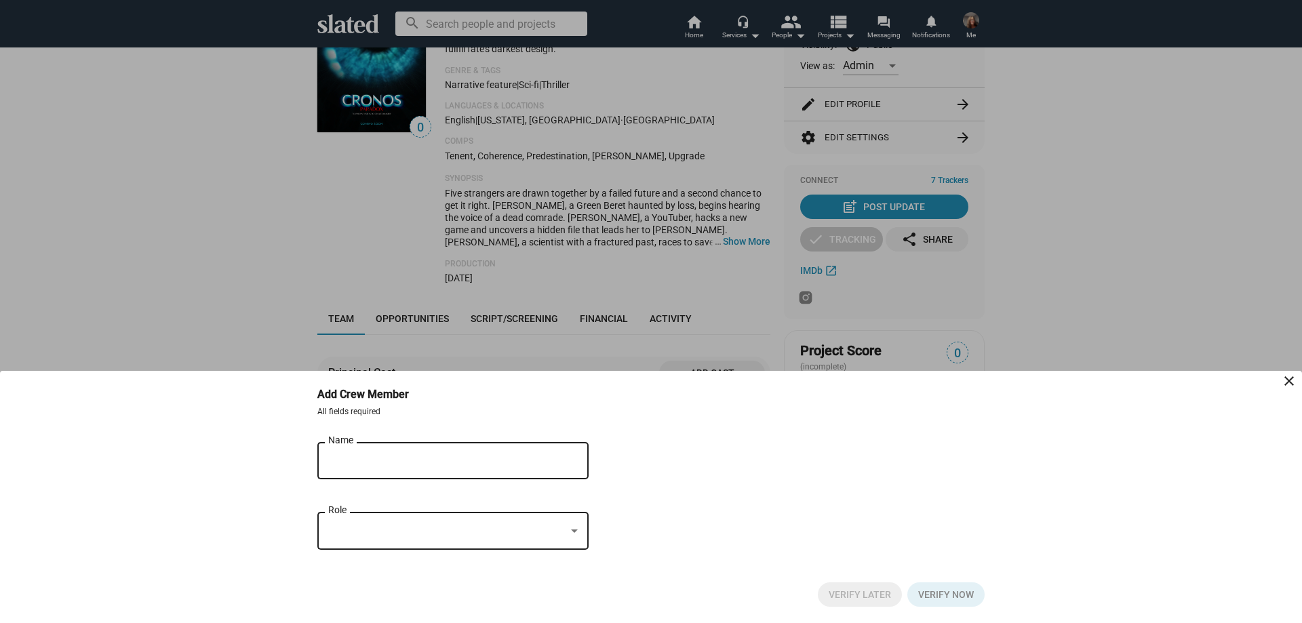
click at [436, 463] on input "Name" at bounding box center [443, 461] width 231 height 12
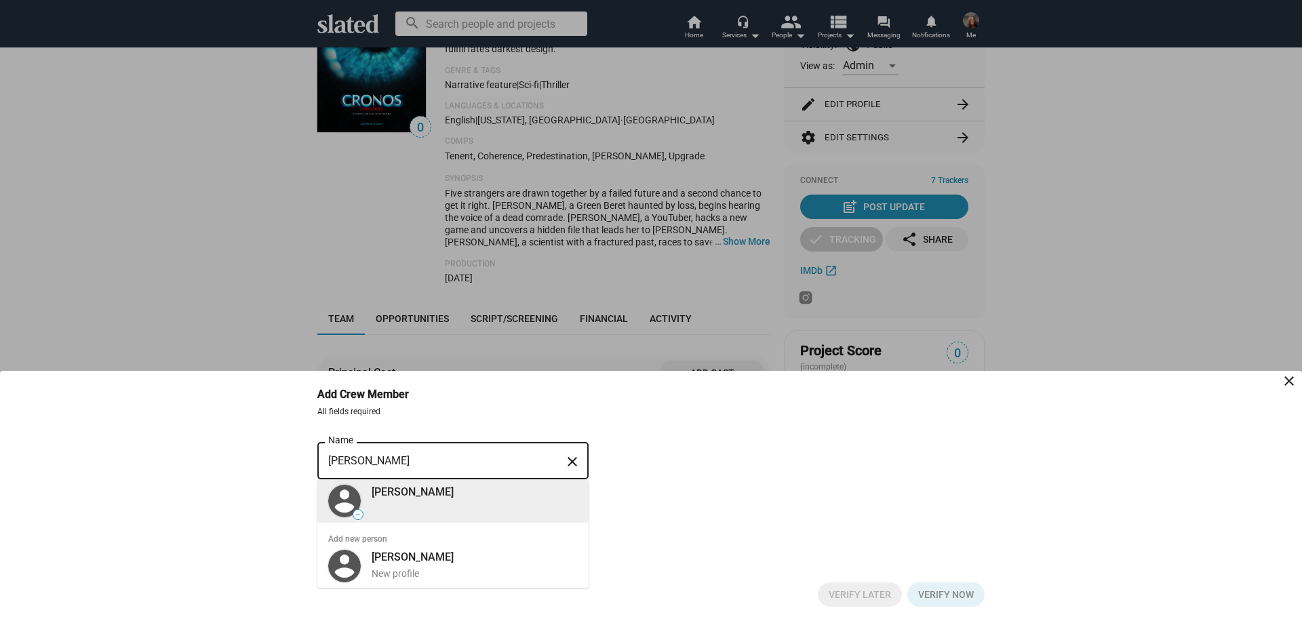
type input "[PERSON_NAME]"
click at [414, 502] on div "[PERSON_NAME]" at bounding box center [471, 492] width 214 height 20
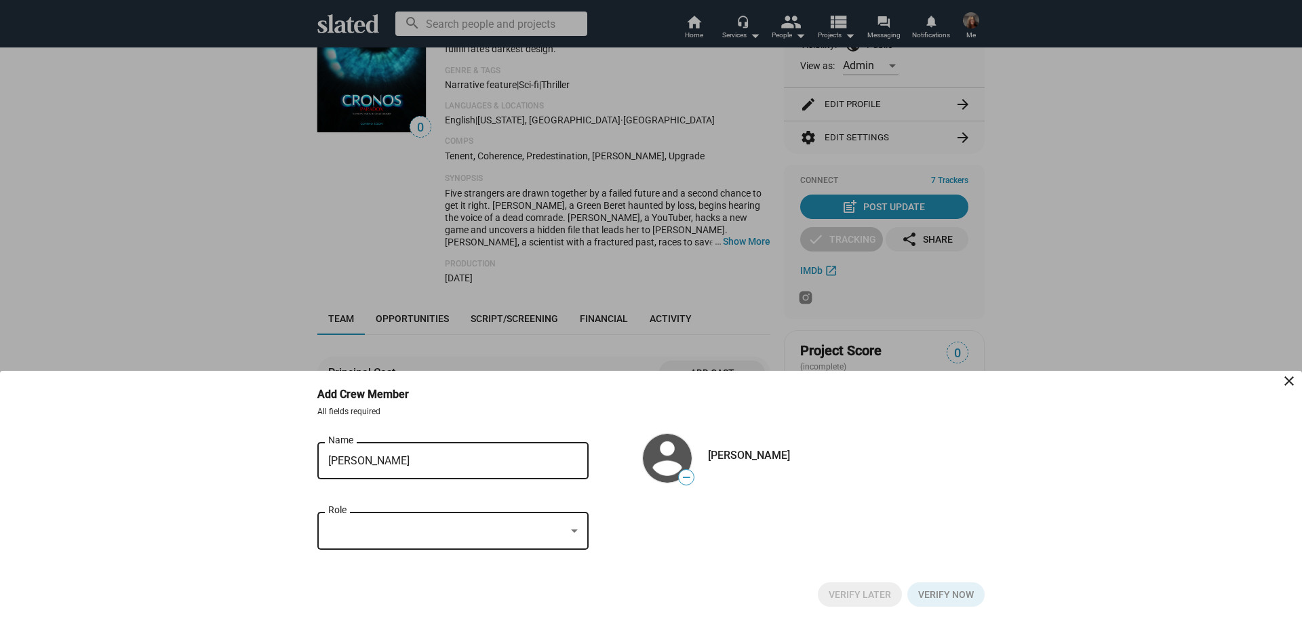
click at [404, 530] on div at bounding box center [446, 531] width 237 height 14
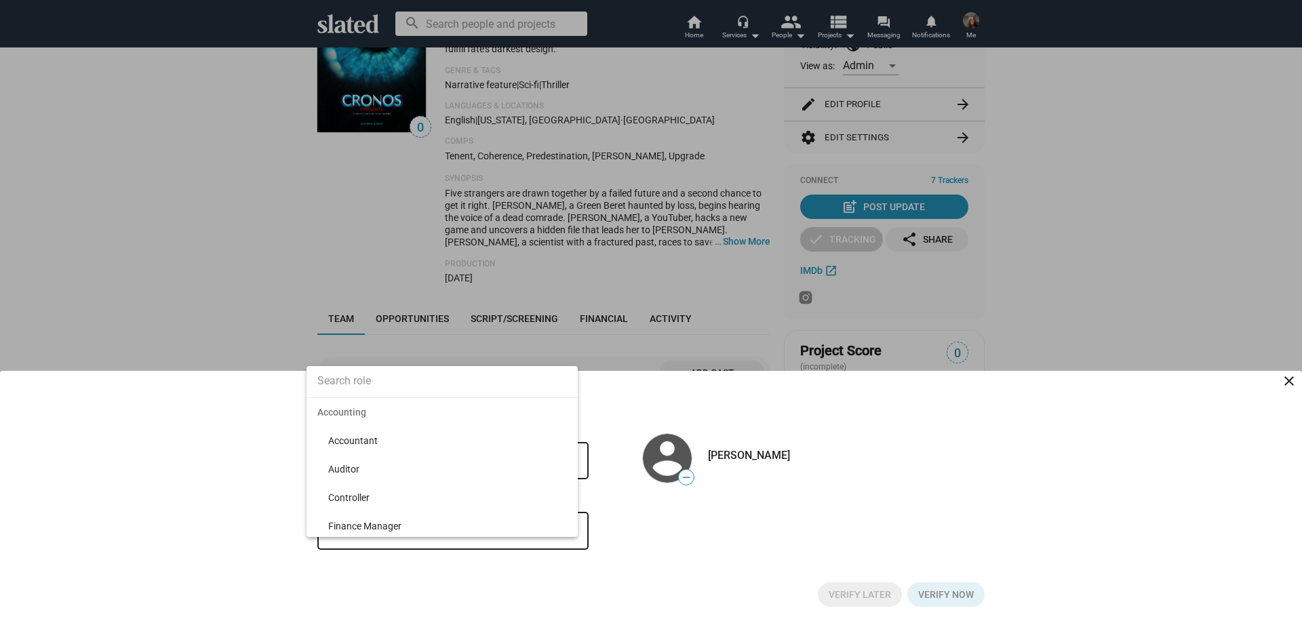
click at [450, 376] on input at bounding box center [442, 381] width 271 height 34
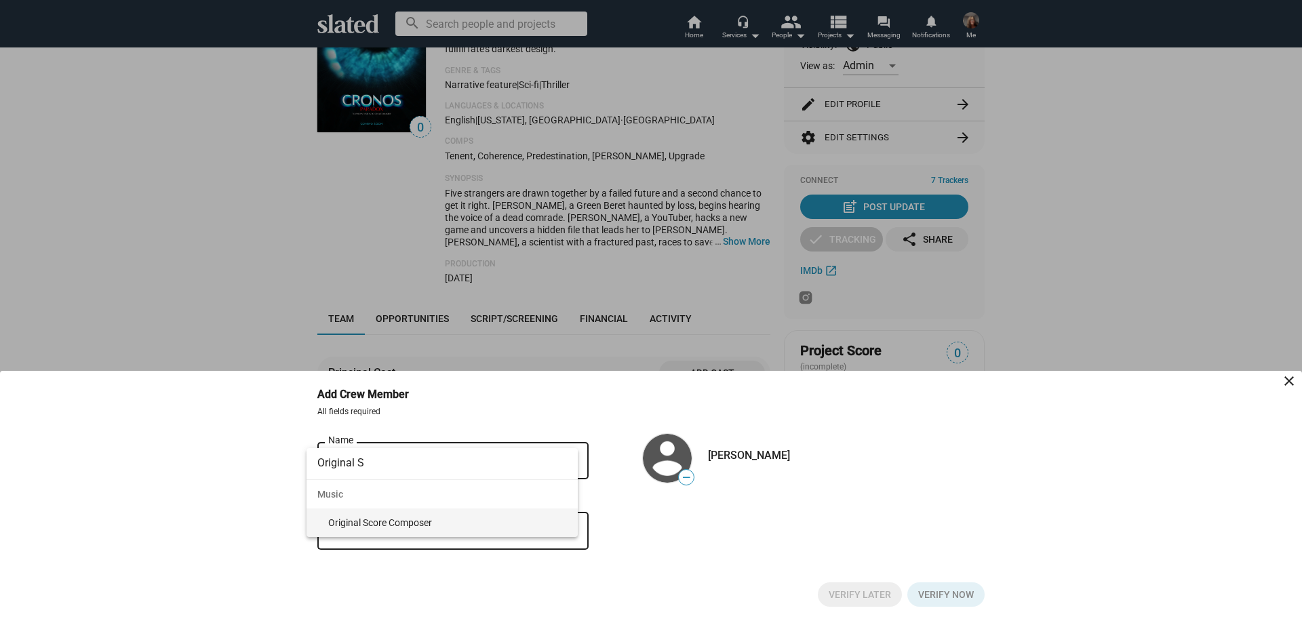
type input "Original S"
click at [416, 522] on span "Original Score Composer" at bounding box center [447, 523] width 239 height 28
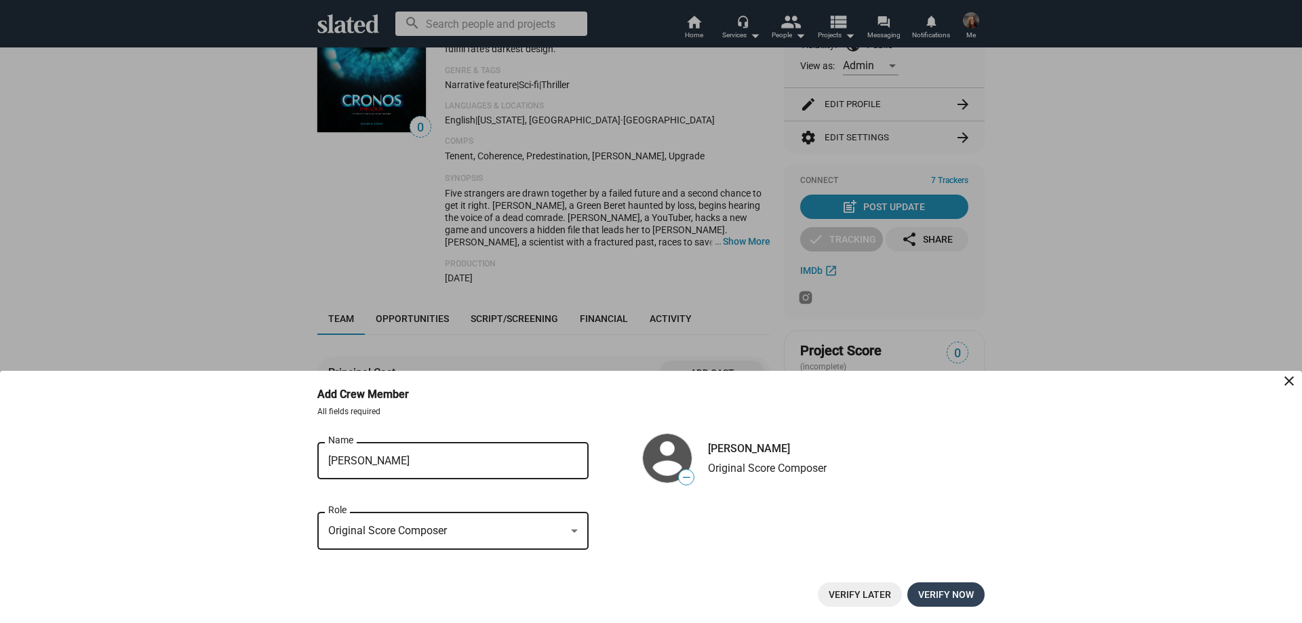
click at [945, 592] on span "Verify now" at bounding box center [946, 595] width 56 height 24
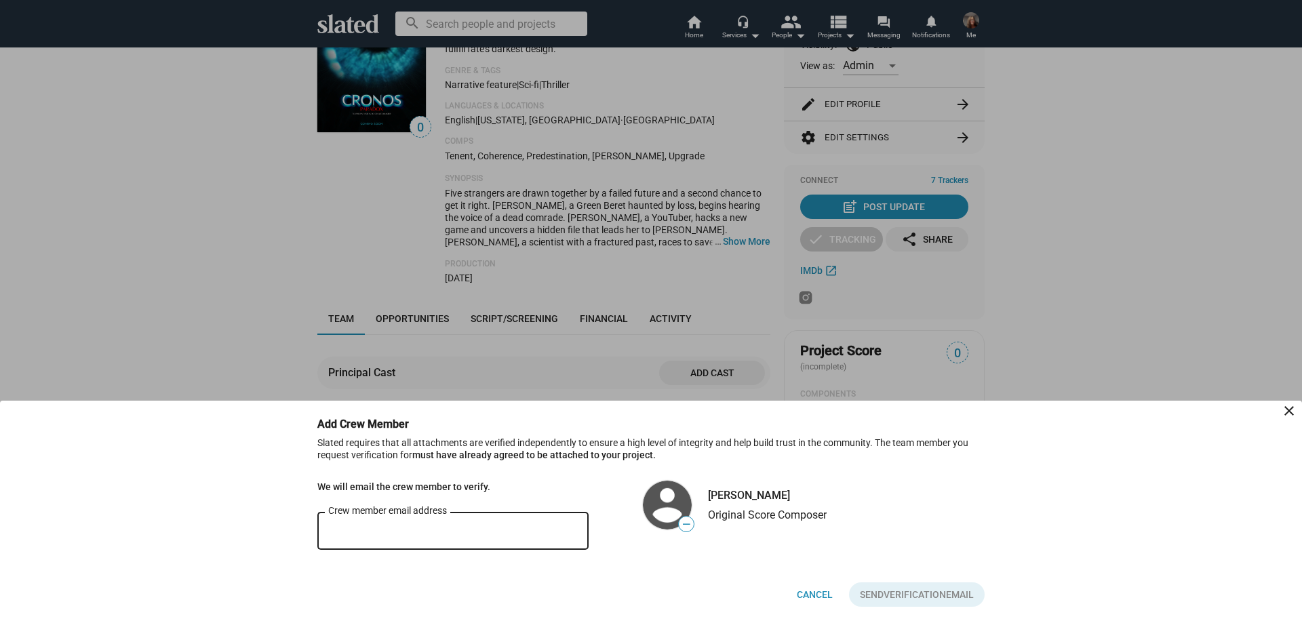
paste input "[EMAIL_ADDRESS][DOMAIN_NAME]"
type input "[EMAIL_ADDRESS][DOMAIN_NAME]"
click at [875, 600] on span "Send Verification Email" at bounding box center [917, 595] width 114 height 24
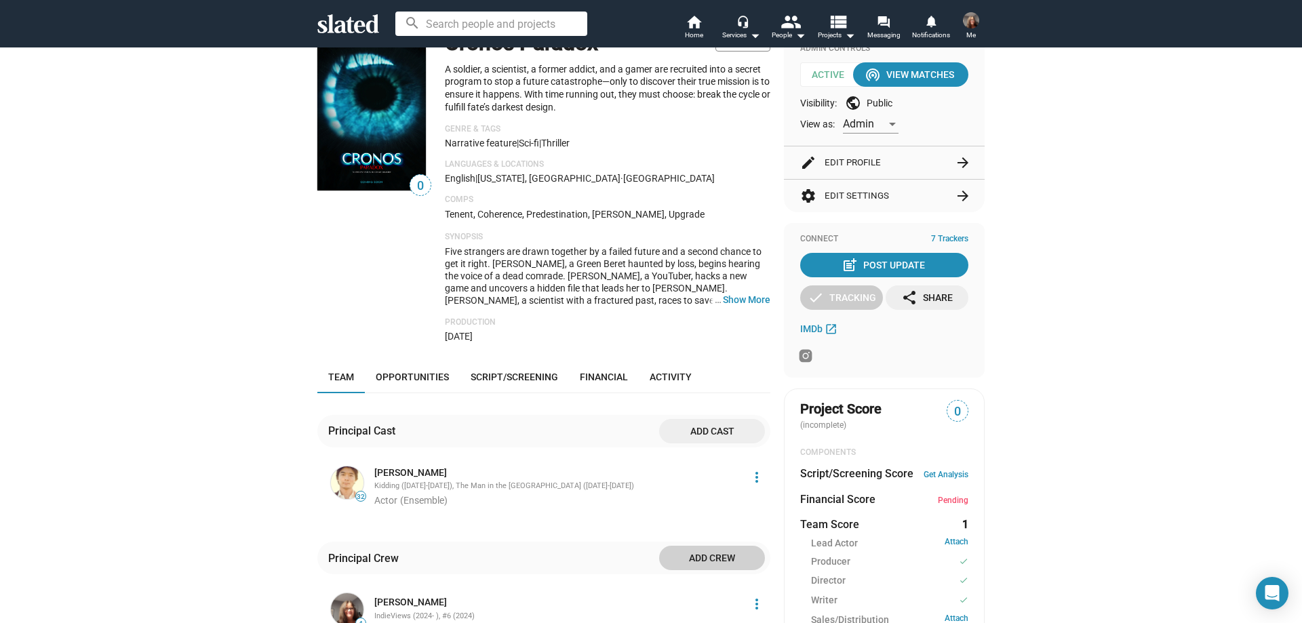
scroll to position [0, 0]
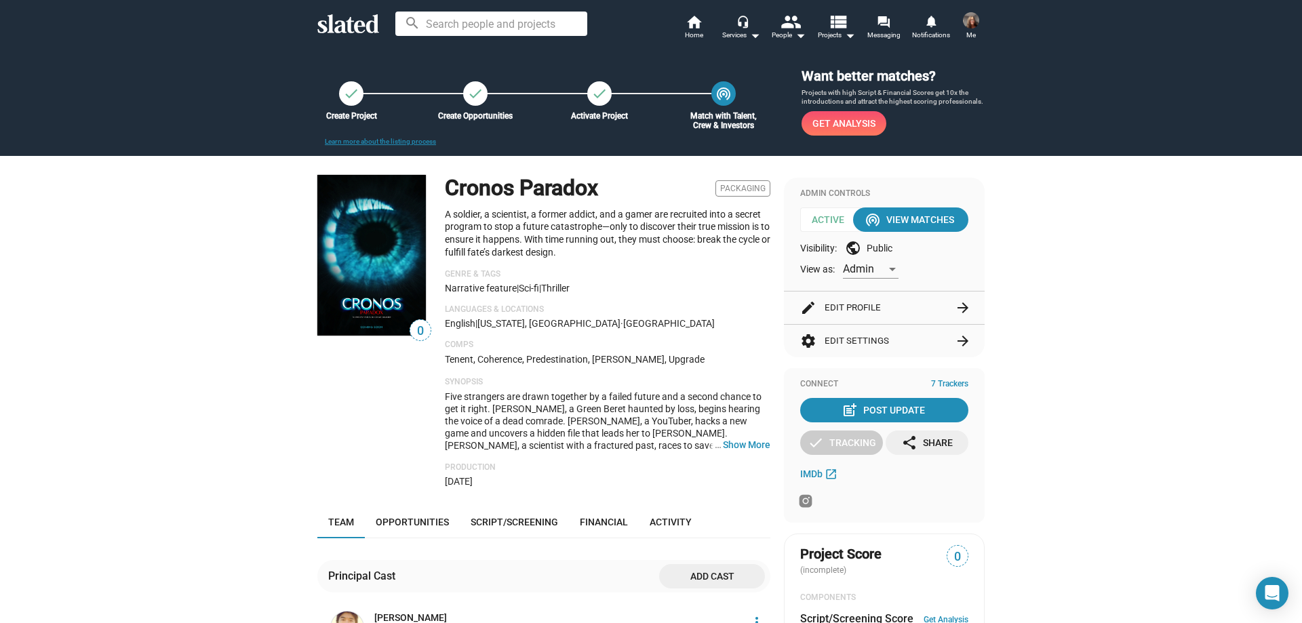
click at [353, 31] on icon at bounding box center [348, 23] width 62 height 19
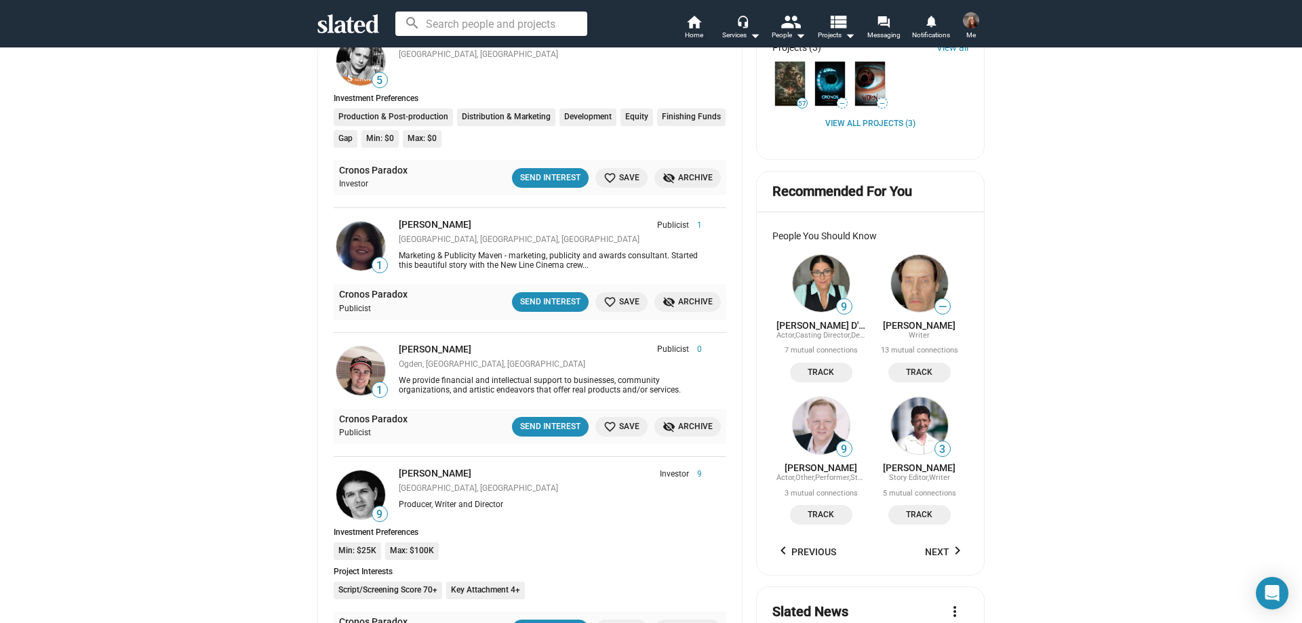
scroll to position [475, 0]
